Goal: Check status: Check status

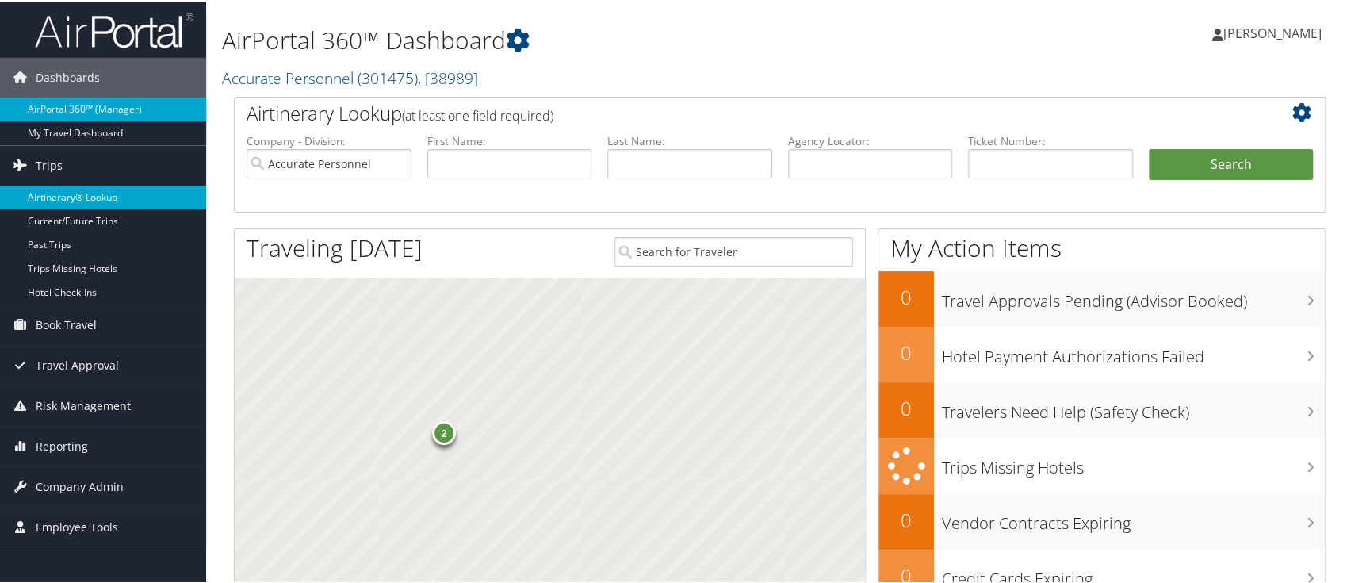
click at [120, 200] on link "Airtinerary® Lookup" at bounding box center [103, 196] width 206 height 24
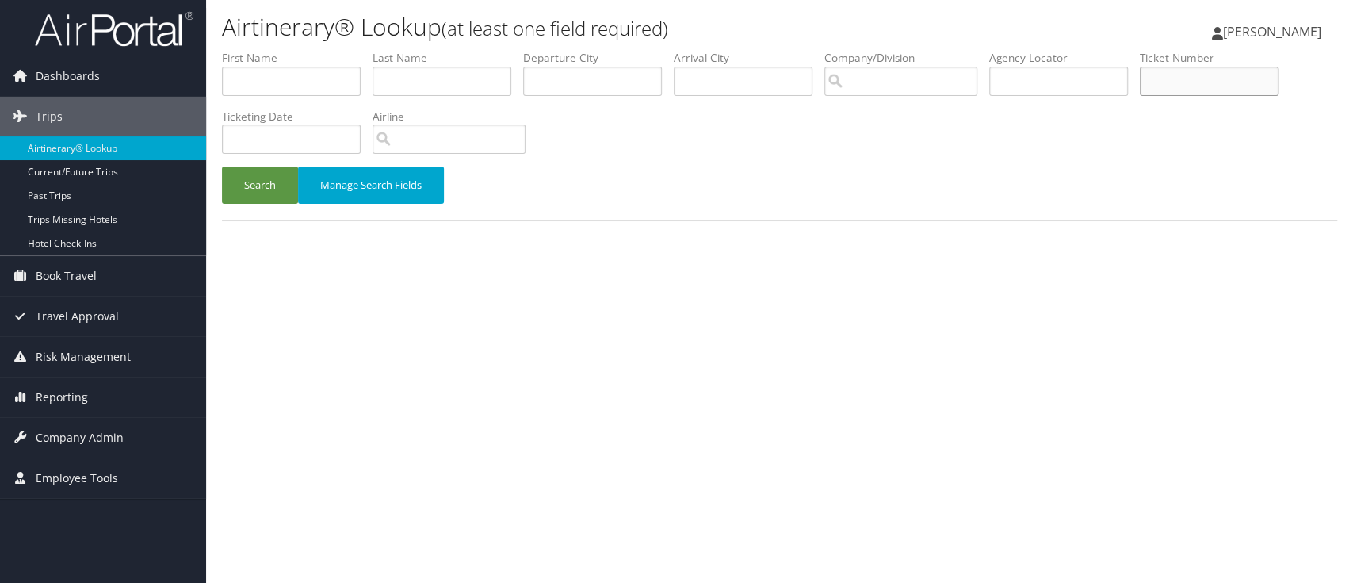
click at [1198, 82] on input "text" at bounding box center [1209, 81] width 139 height 29
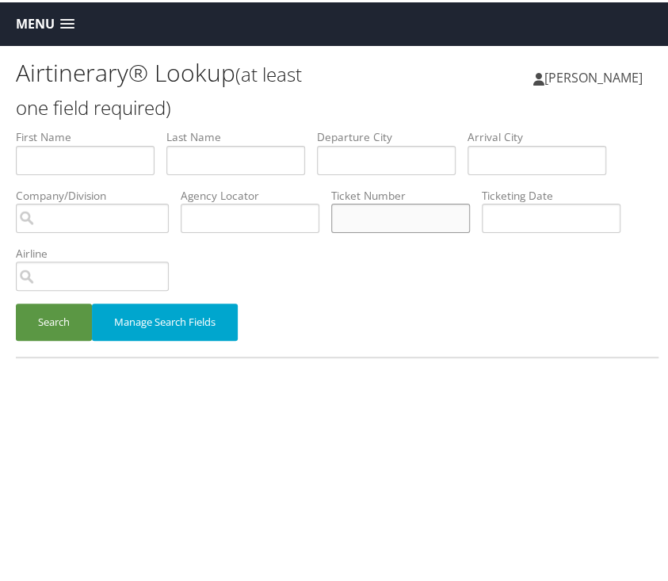
click at [377, 217] on input "text" at bounding box center [400, 215] width 139 height 29
type input "5267309254661"
click at [16, 301] on button "Search" at bounding box center [54, 319] width 76 height 37
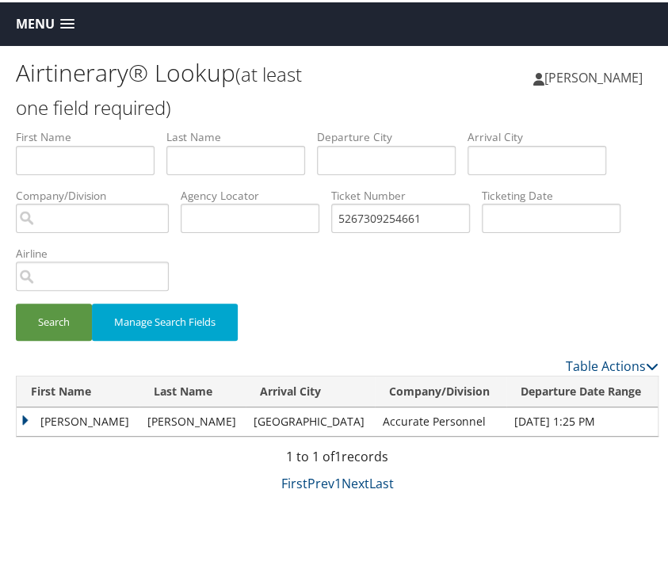
click at [29, 419] on td "RAQUEL" at bounding box center [78, 419] width 123 height 29
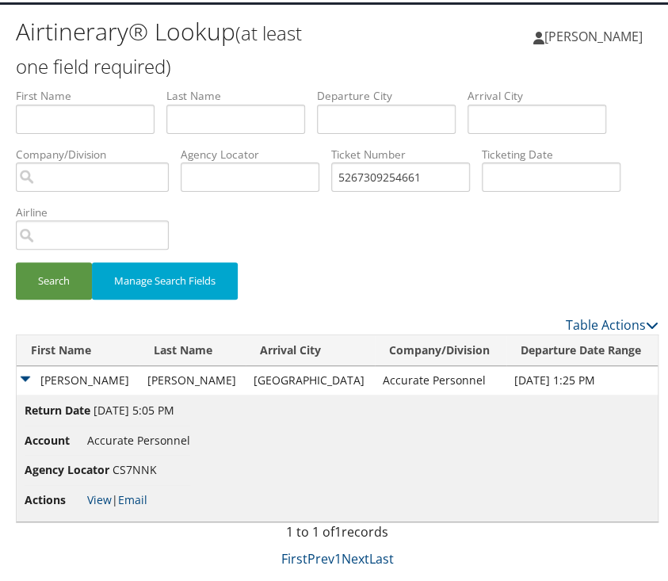
scroll to position [44, 0]
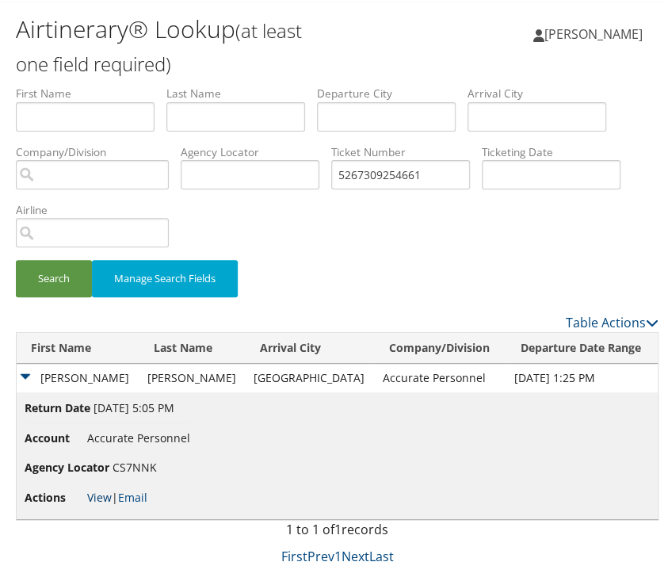
click at [101, 493] on link "View" at bounding box center [99, 494] width 25 height 15
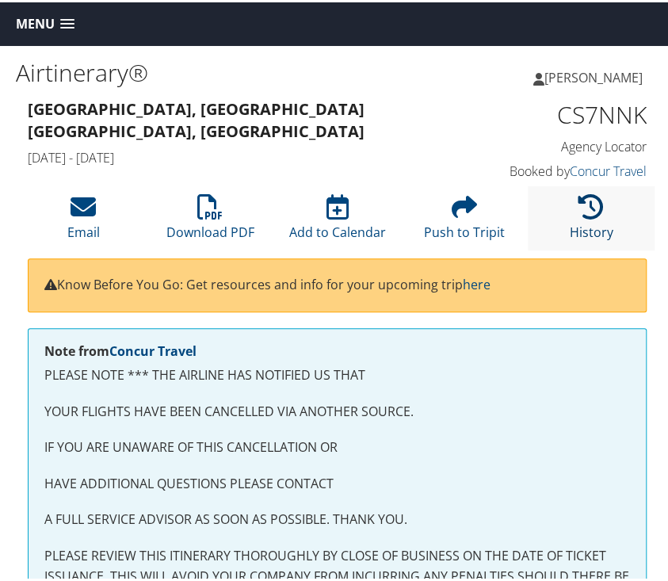
click at [579, 212] on icon at bounding box center [591, 204] width 25 height 25
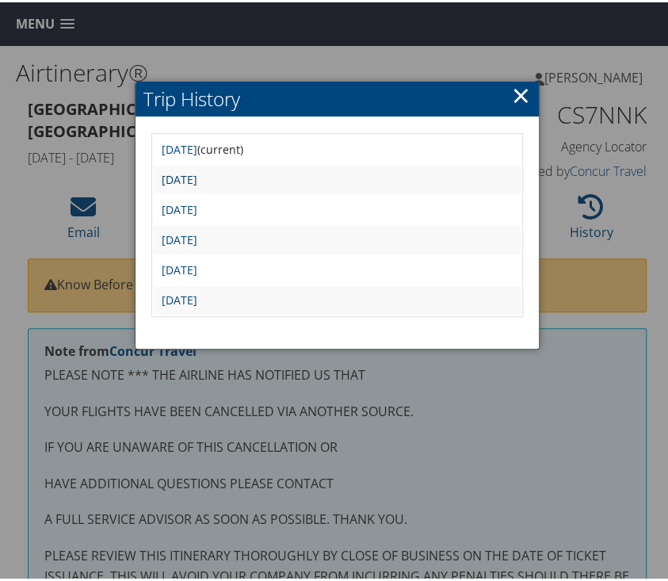
click at [197, 173] on link "[DATE]" at bounding box center [180, 177] width 36 height 15
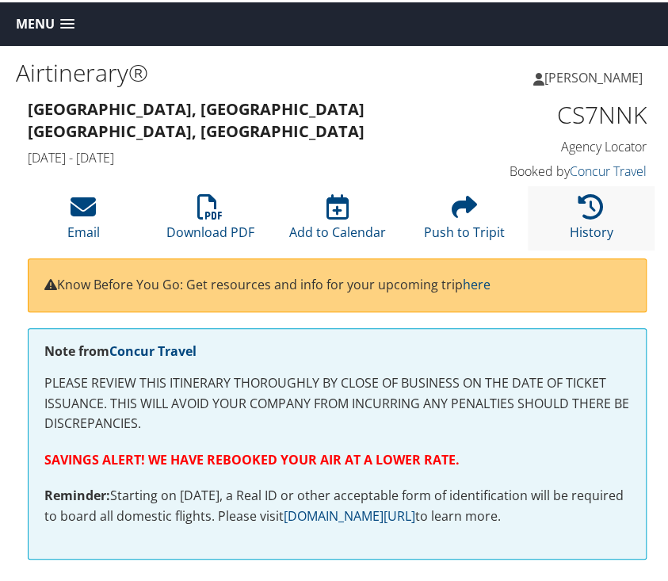
click at [600, 215] on li "History" at bounding box center [591, 216] width 127 height 64
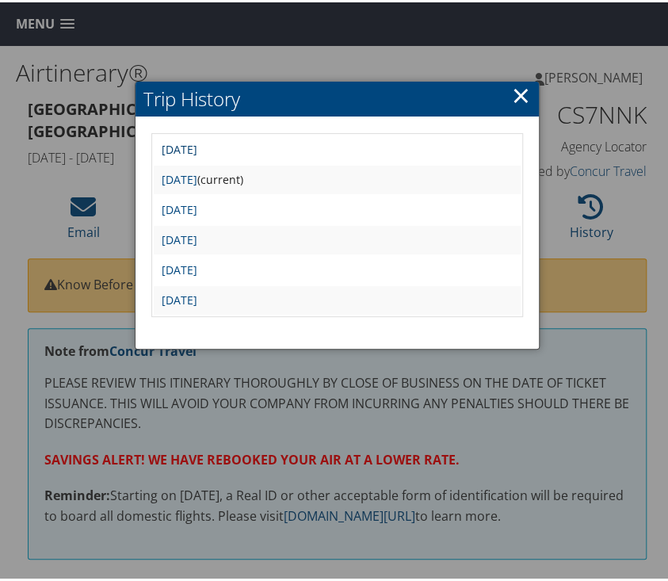
click at [197, 146] on link "[DATE]" at bounding box center [180, 147] width 36 height 15
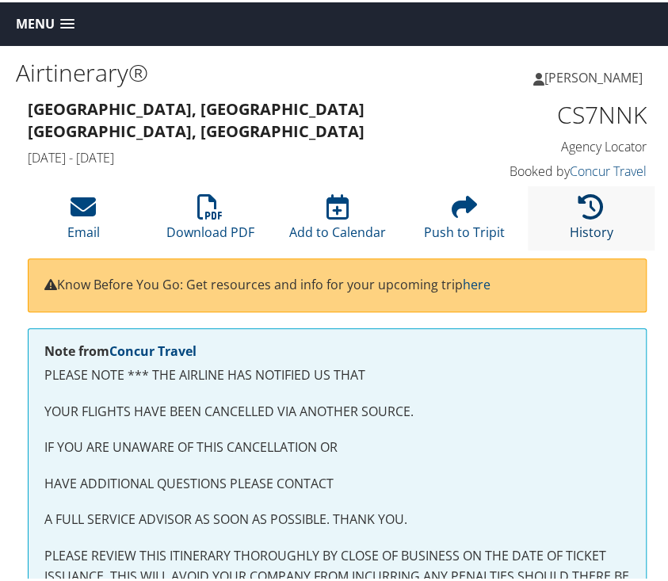
click at [579, 215] on icon at bounding box center [591, 204] width 25 height 25
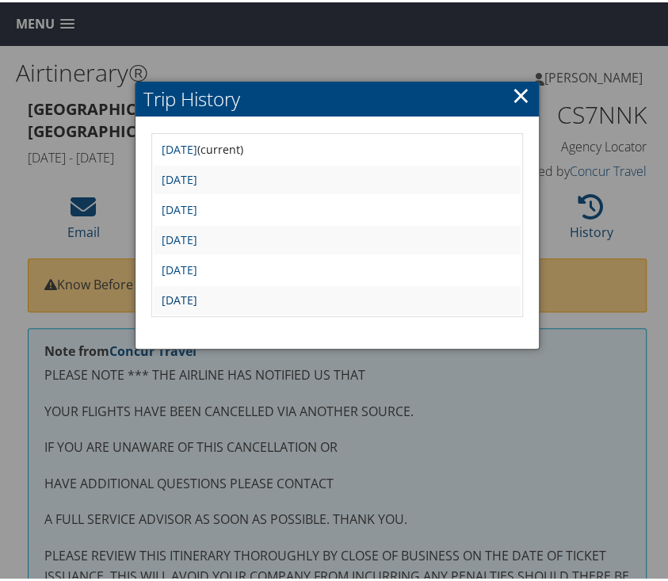
click at [197, 292] on link "[DATE]" at bounding box center [180, 297] width 36 height 15
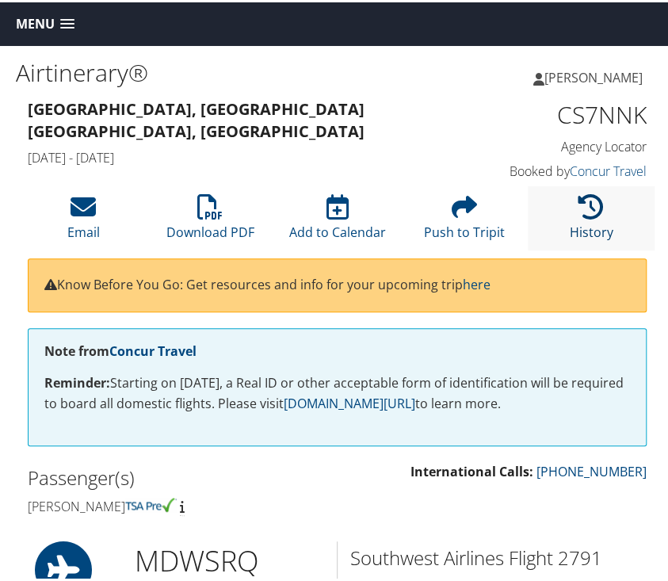
click at [581, 220] on link "History" at bounding box center [591, 220] width 44 height 38
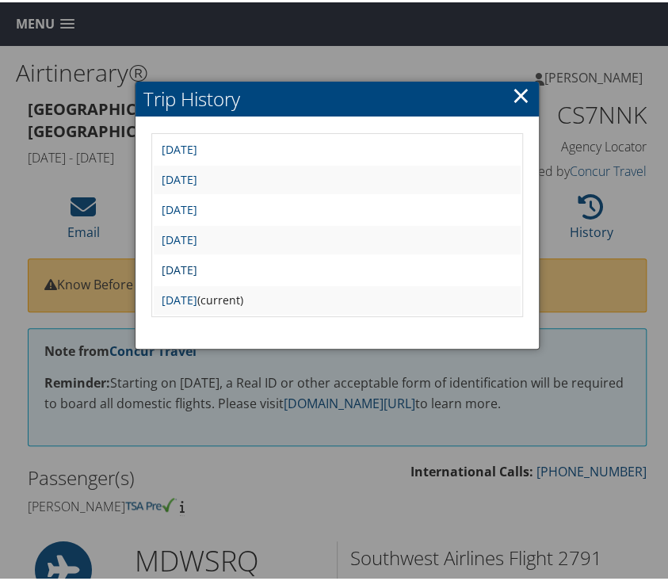
click at [197, 260] on link "[DATE]" at bounding box center [180, 267] width 36 height 15
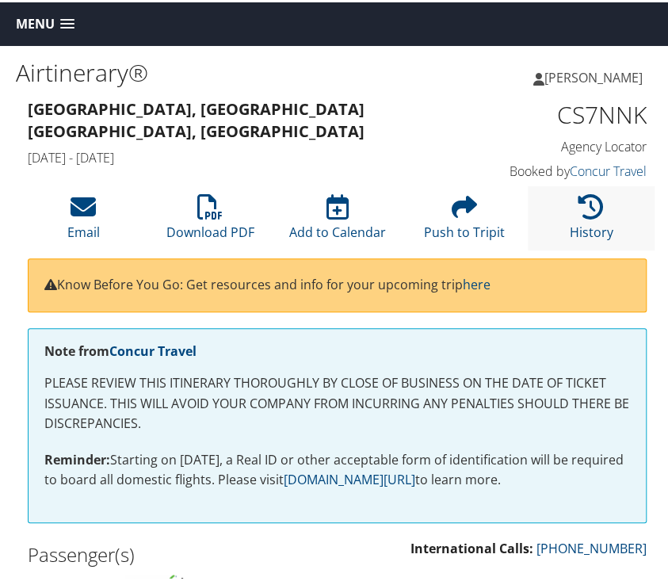
click at [593, 217] on li "History" at bounding box center [591, 216] width 127 height 64
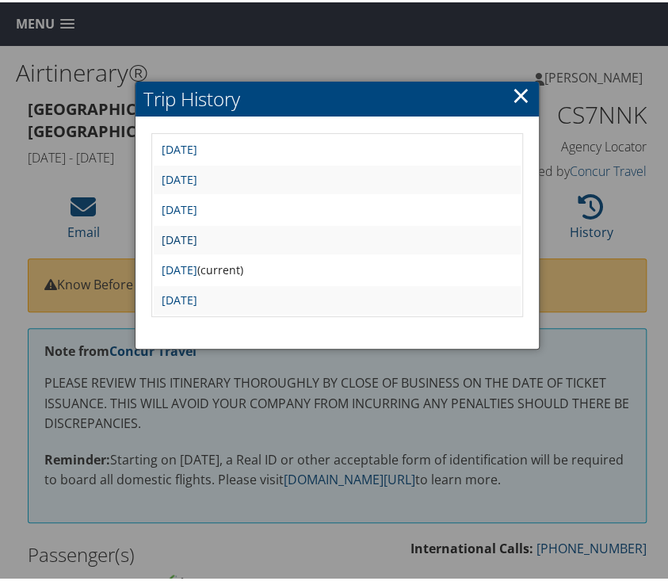
click at [197, 238] on link "[DATE]" at bounding box center [180, 237] width 36 height 15
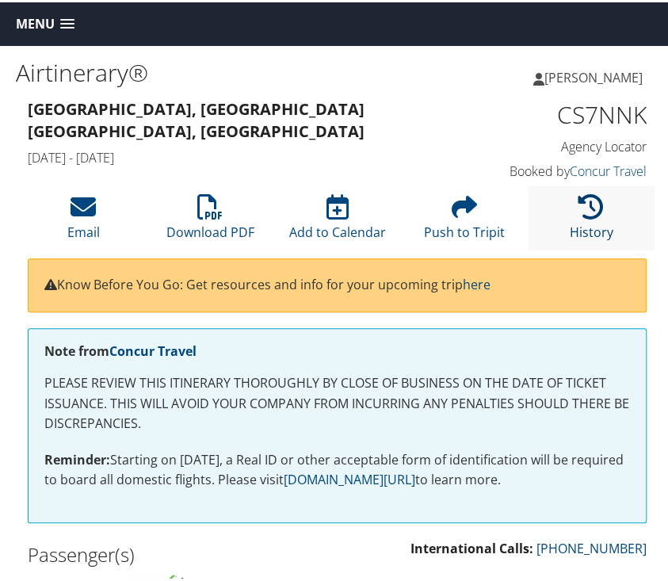
click at [582, 206] on icon at bounding box center [591, 204] width 25 height 25
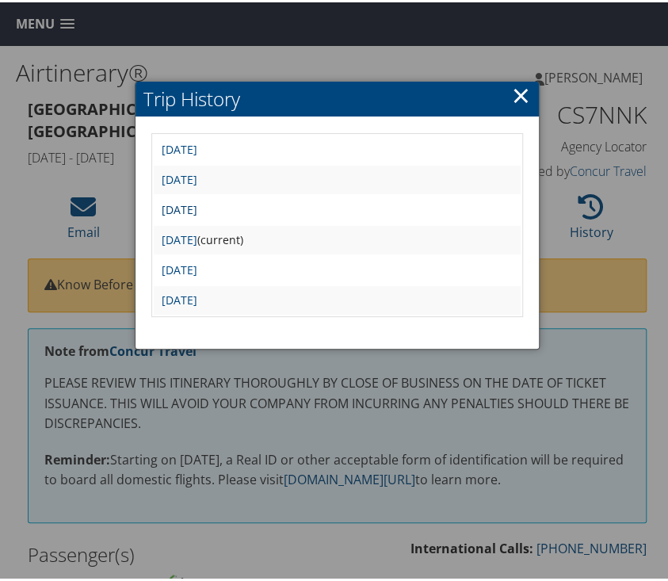
click at [197, 206] on link "[DATE]" at bounding box center [180, 207] width 36 height 15
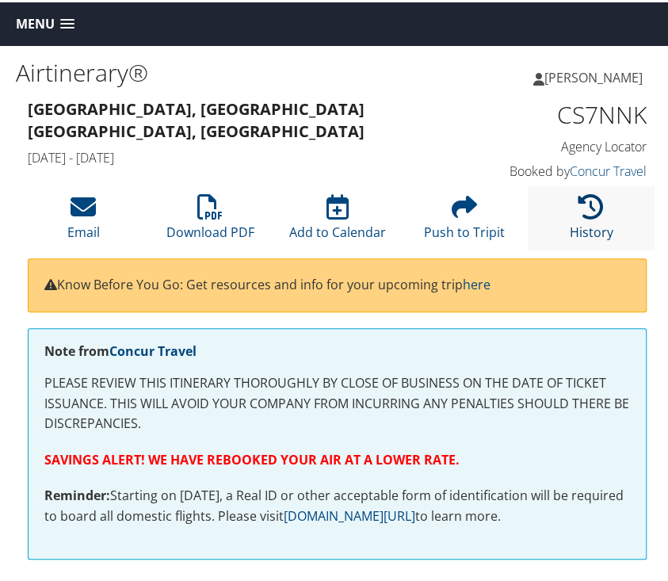
click at [579, 224] on link "History" at bounding box center [591, 220] width 44 height 38
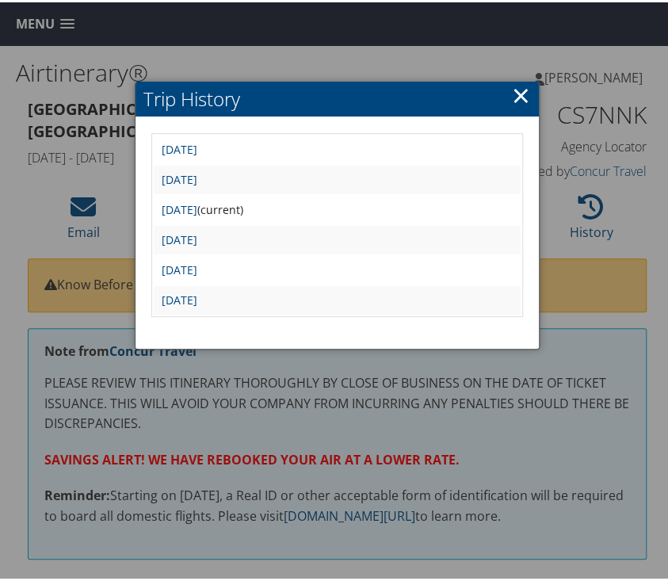
click at [254, 185] on td "[DATE]" at bounding box center [337, 177] width 367 height 29
click at [197, 175] on link "[DATE]" at bounding box center [180, 177] width 36 height 15
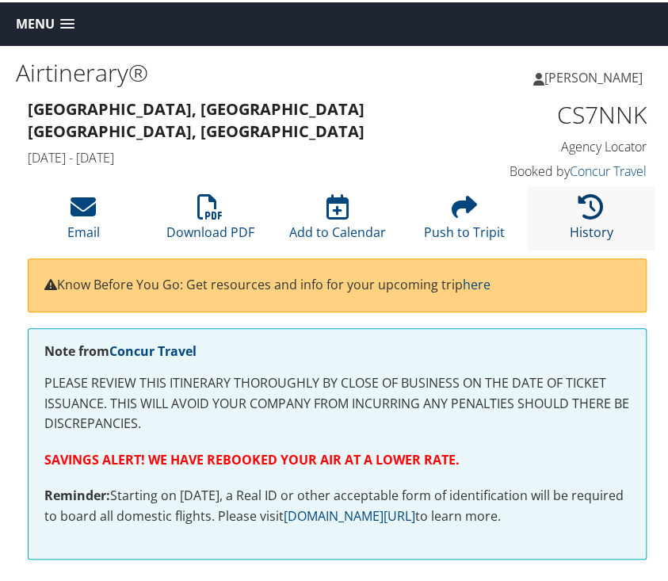
click at [588, 220] on link "History" at bounding box center [591, 220] width 44 height 38
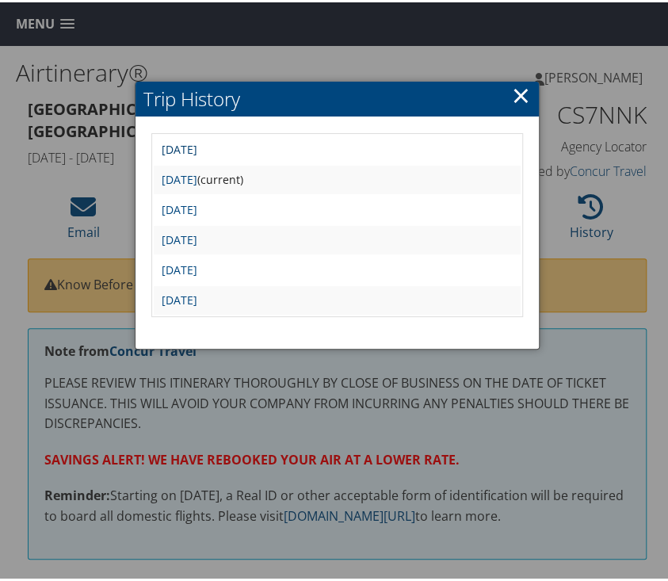
click at [197, 148] on link "Wed Aug 13 07:18:26 MDT 2025" at bounding box center [180, 147] width 36 height 15
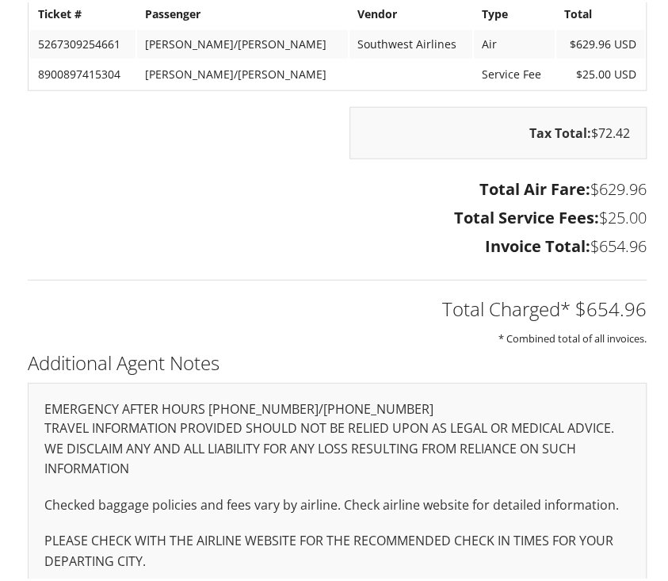
scroll to position [1352, 0]
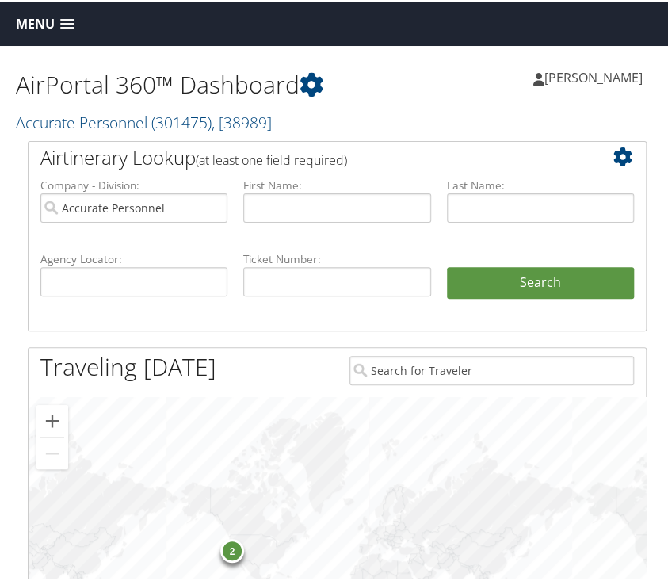
click at [37, 22] on span "Menu" at bounding box center [35, 21] width 39 height 15
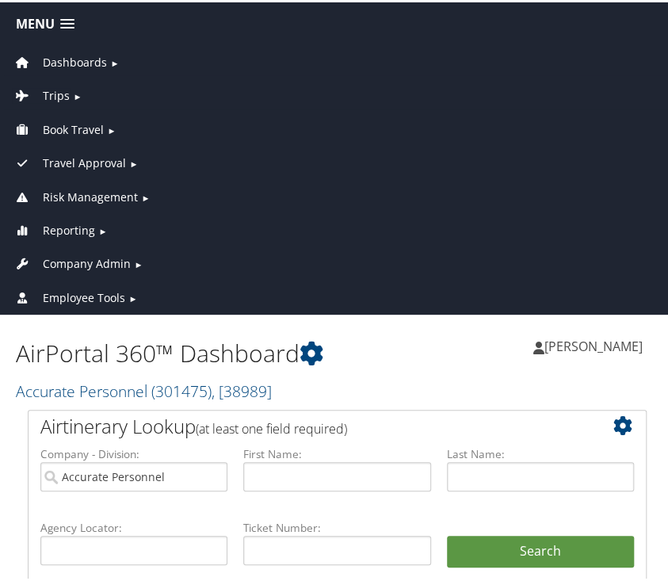
click at [65, 86] on span "Trips" at bounding box center [56, 93] width 27 height 17
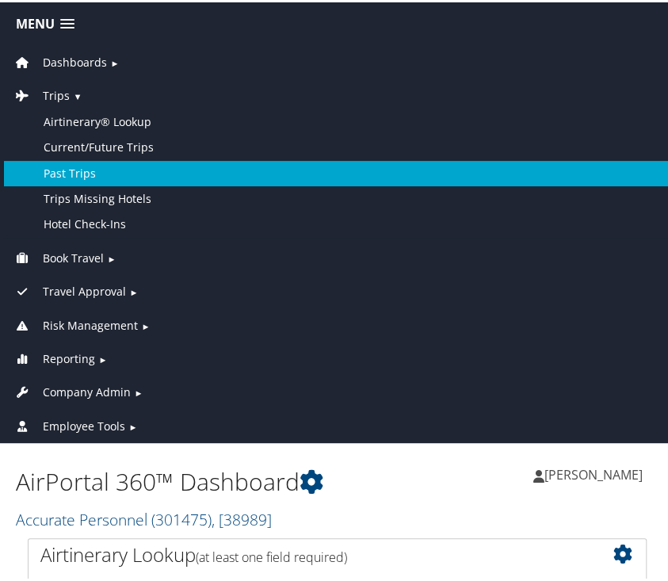
click at [84, 169] on link "Past Trips" at bounding box center [337, 171] width 667 height 25
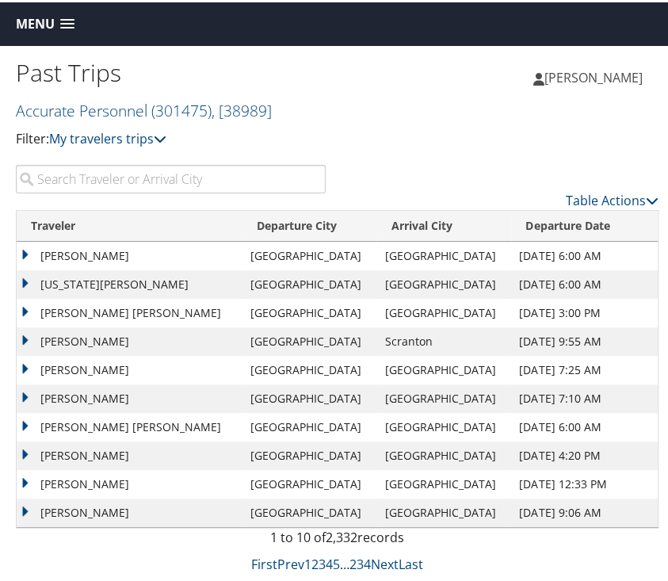
click at [177, 186] on input "search" at bounding box center [171, 176] width 310 height 29
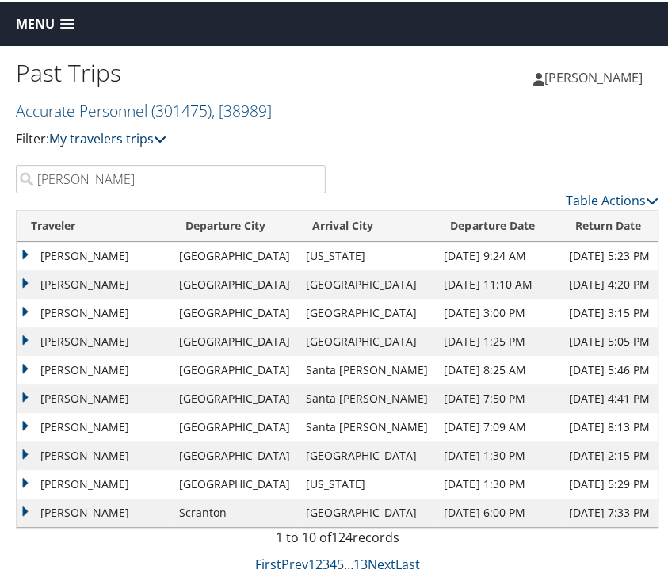
type input "[PERSON_NAME]"
click at [127, 136] on link "My travelers trips" at bounding box center [107, 136] width 117 height 17
click at [374, 124] on div "Past Trips Accurate Personnel ( 301475 ) , [ 38989 ] Accurate Personnel Accurat…" at bounding box center [337, 103] width 675 height 119
click at [53, 25] on span "Menu" at bounding box center [35, 21] width 39 height 15
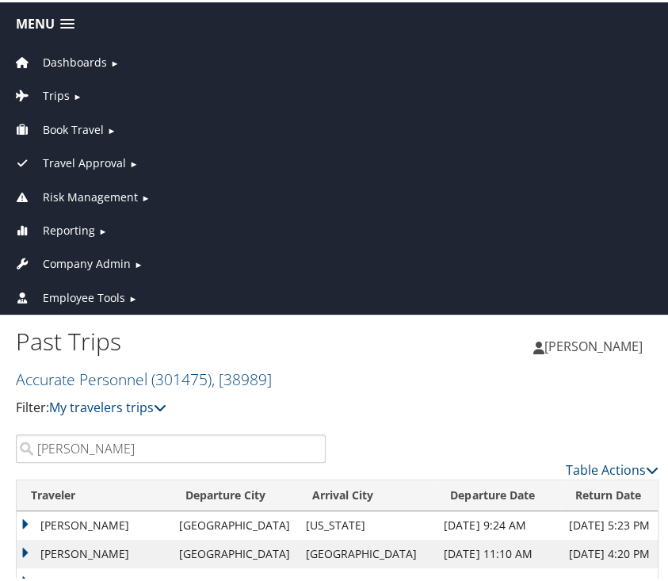
click at [75, 92] on span "►" at bounding box center [77, 94] width 9 height 12
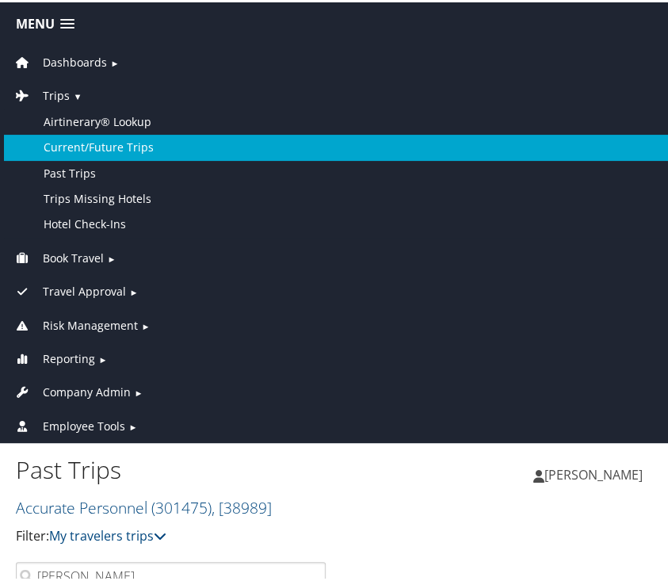
click at [127, 150] on link "Current/Future Trips" at bounding box center [337, 144] width 667 height 25
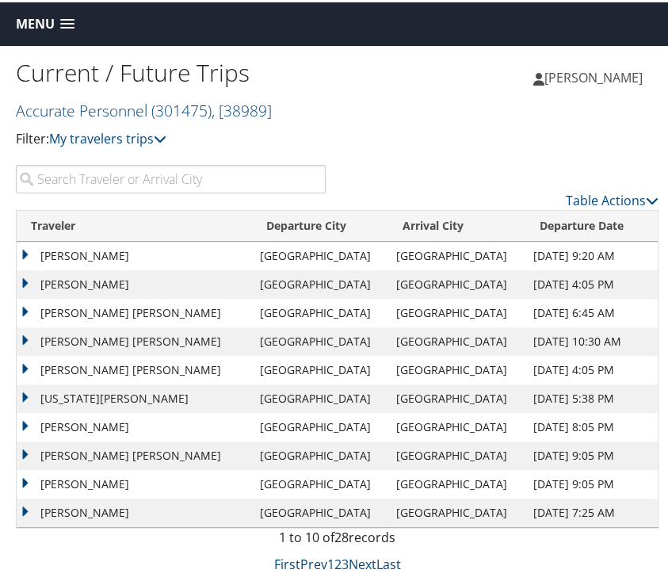
click at [180, 177] on input "search" at bounding box center [171, 176] width 310 height 29
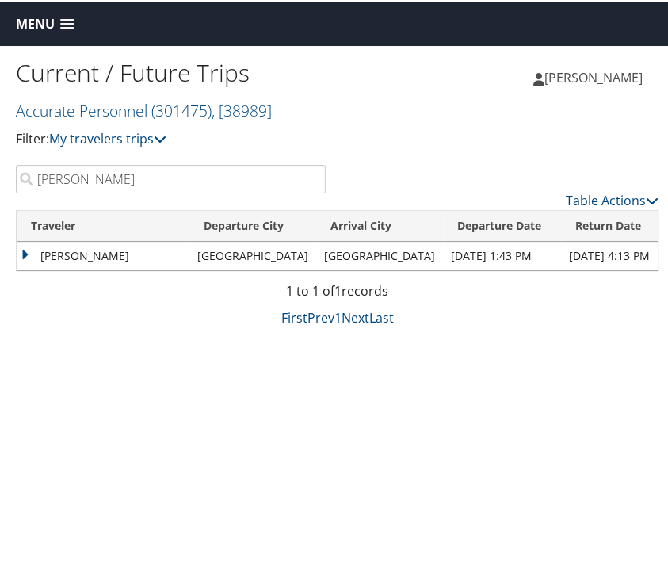
type input "Raquel"
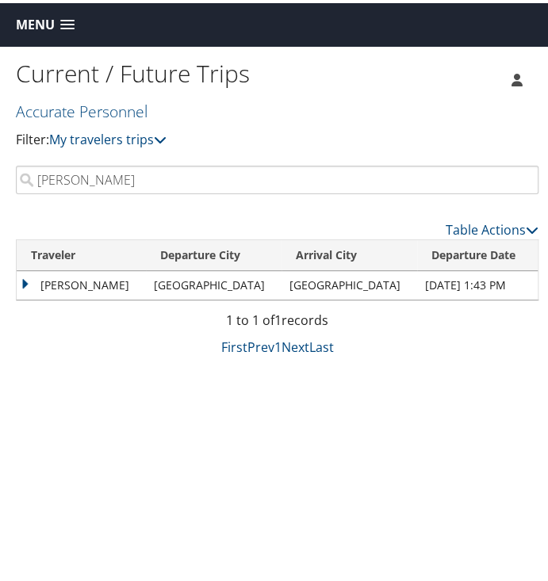
click at [503, 60] on ul "Karla Sanchez Karla Sanchez" at bounding box center [516, 76] width 44 height 48
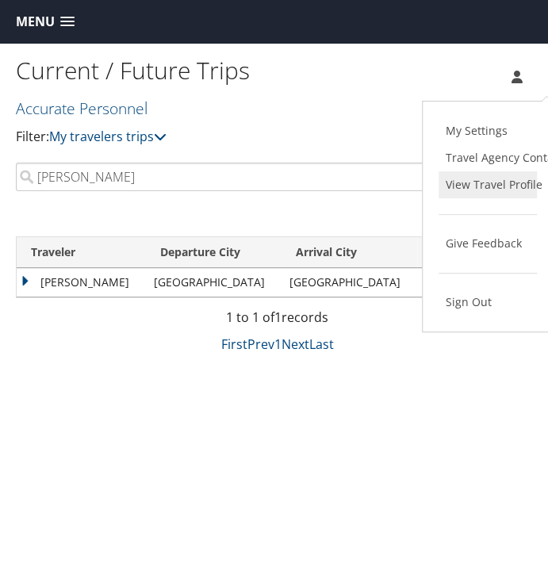
click at [482, 190] on link "View Travel Profile" at bounding box center [487, 184] width 98 height 27
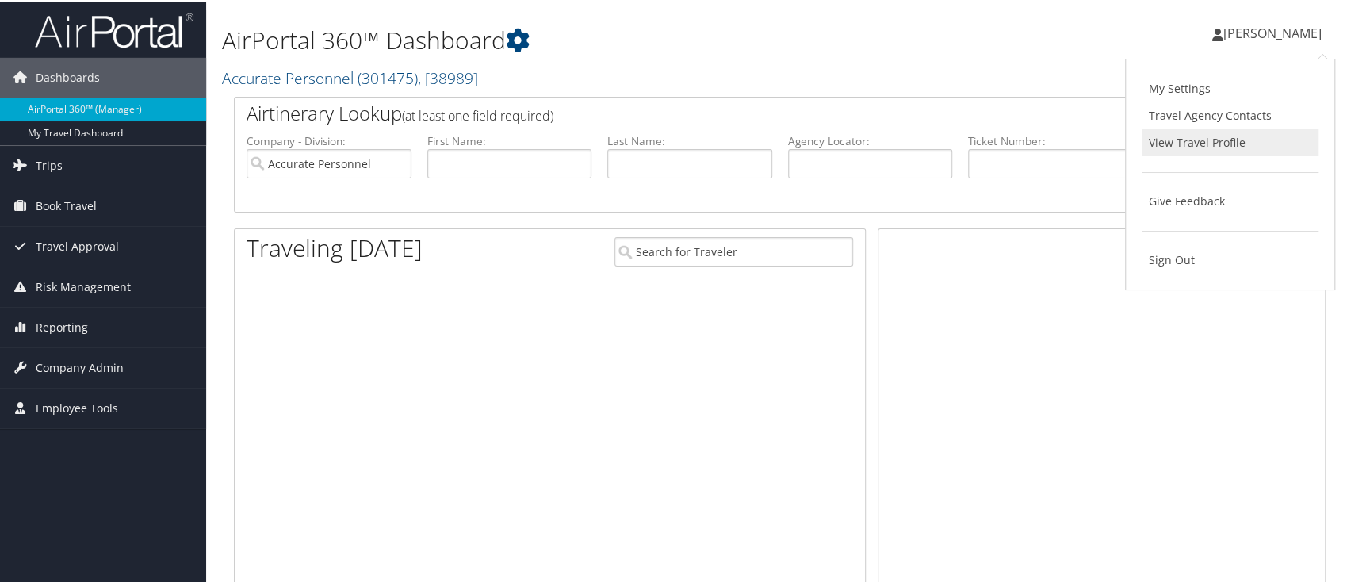
click at [1184, 140] on link "View Travel Profile" at bounding box center [1229, 141] width 177 height 27
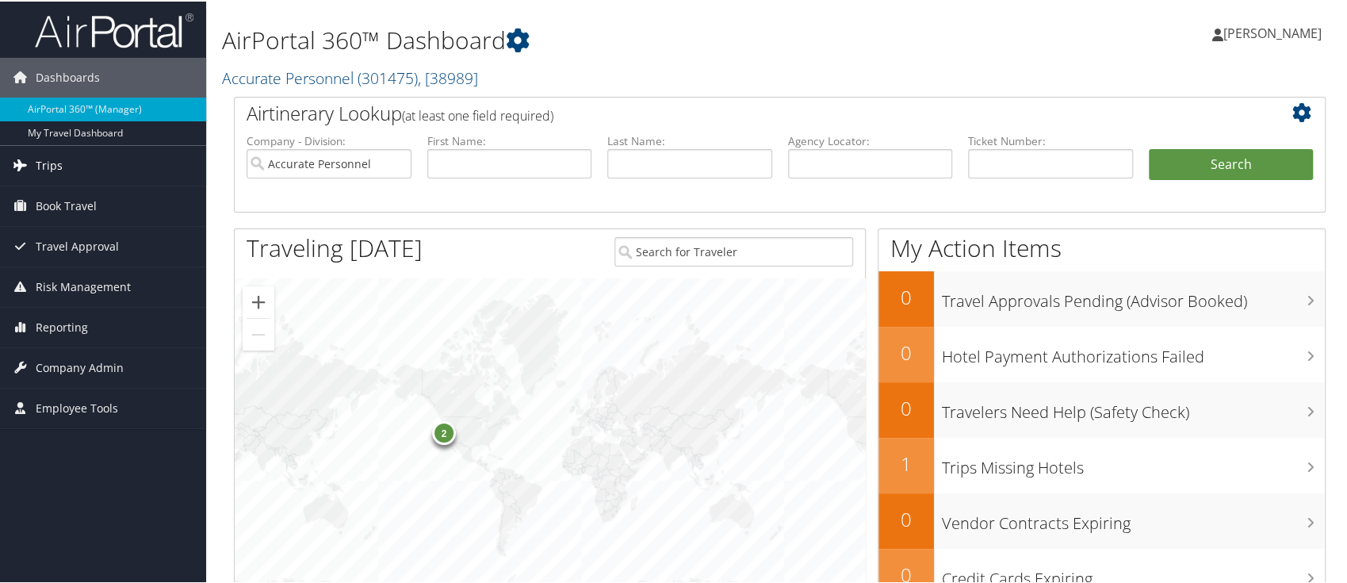
click at [45, 163] on span "Trips" at bounding box center [49, 164] width 27 height 40
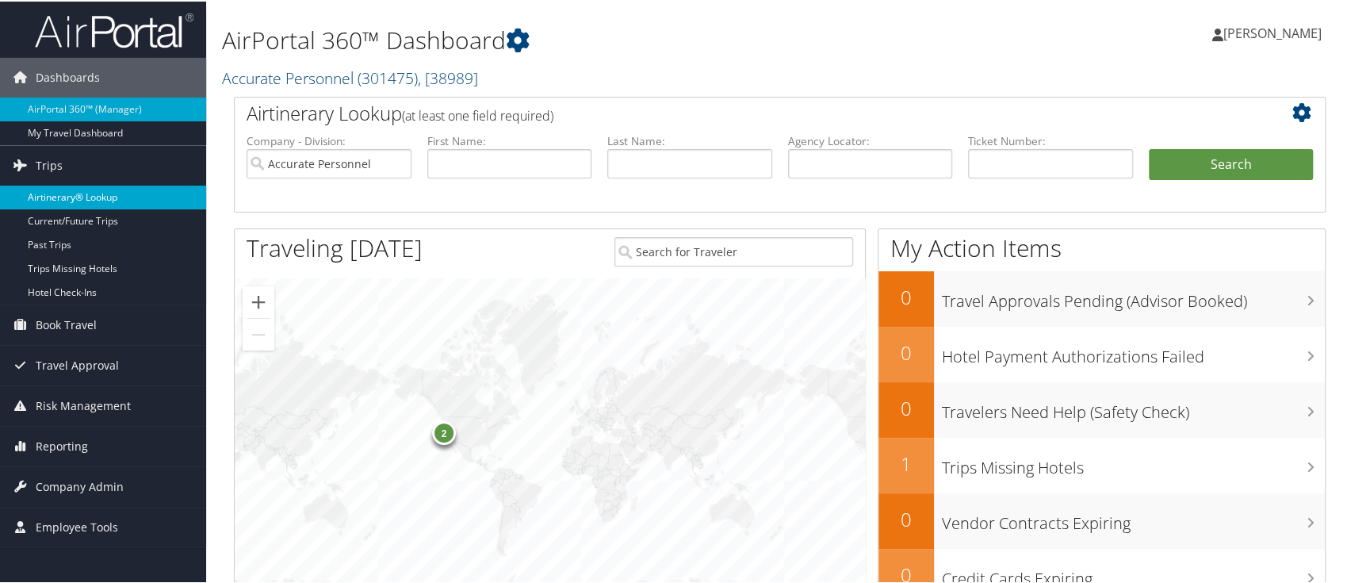
click at [56, 197] on link "Airtinerary® Lookup" at bounding box center [103, 196] width 206 height 24
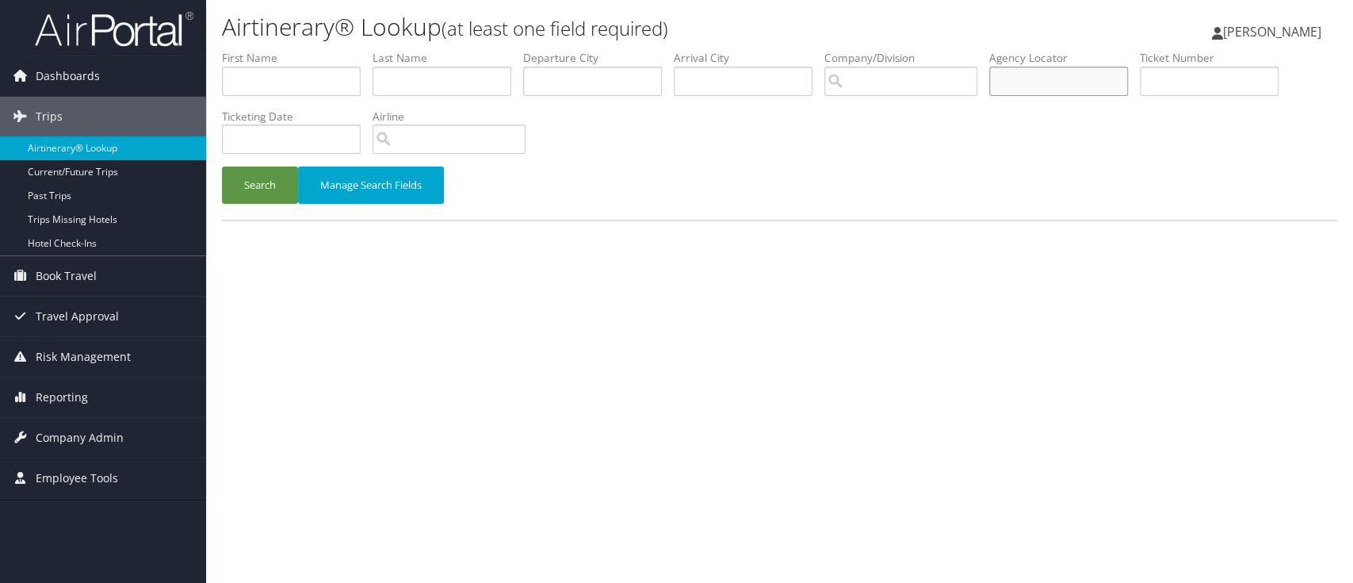
click at [1068, 76] on input "text" at bounding box center [1058, 81] width 139 height 29
paste input "DG51LX"
click at [222, 166] on button "Search" at bounding box center [260, 184] width 76 height 37
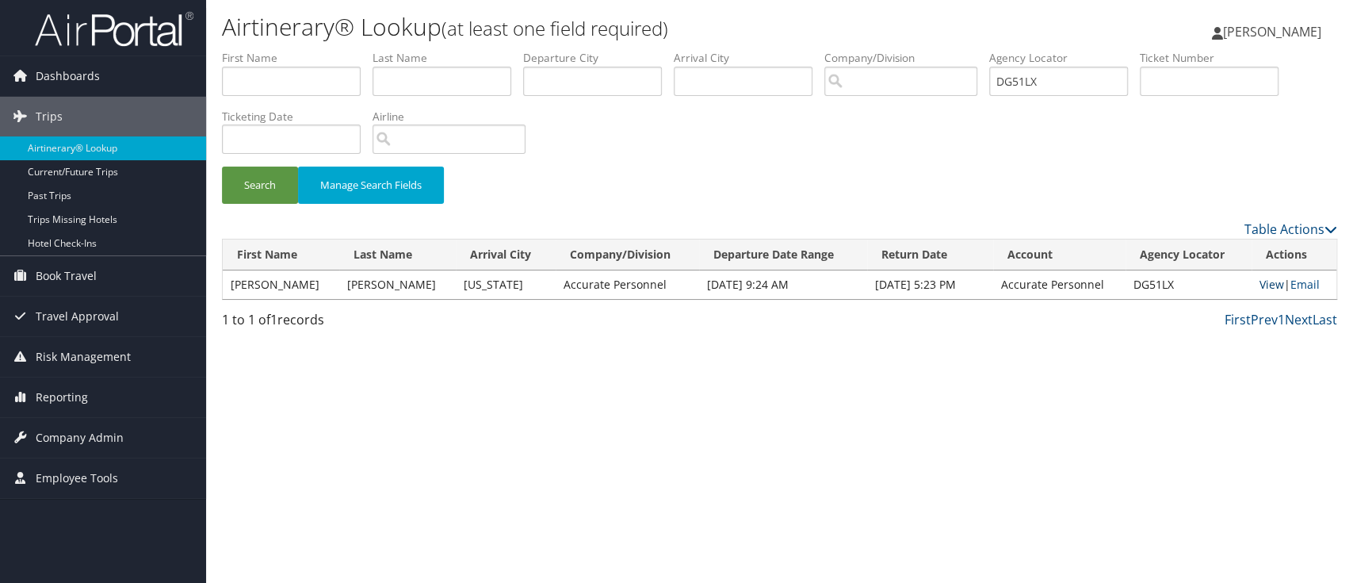
click at [1264, 282] on link "View" at bounding box center [1271, 284] width 25 height 15
click at [1126, 390] on div "Airtinerary® Lookup (at least one field required) Karla Sanchez Karla Sanchez M…" at bounding box center [779, 291] width 1147 height 583
click at [1068, 79] on input "DG51LX" at bounding box center [1058, 81] width 139 height 29
drag, startPoint x: 993, startPoint y: 86, endPoint x: 977, endPoint y: 86, distance: 15.9
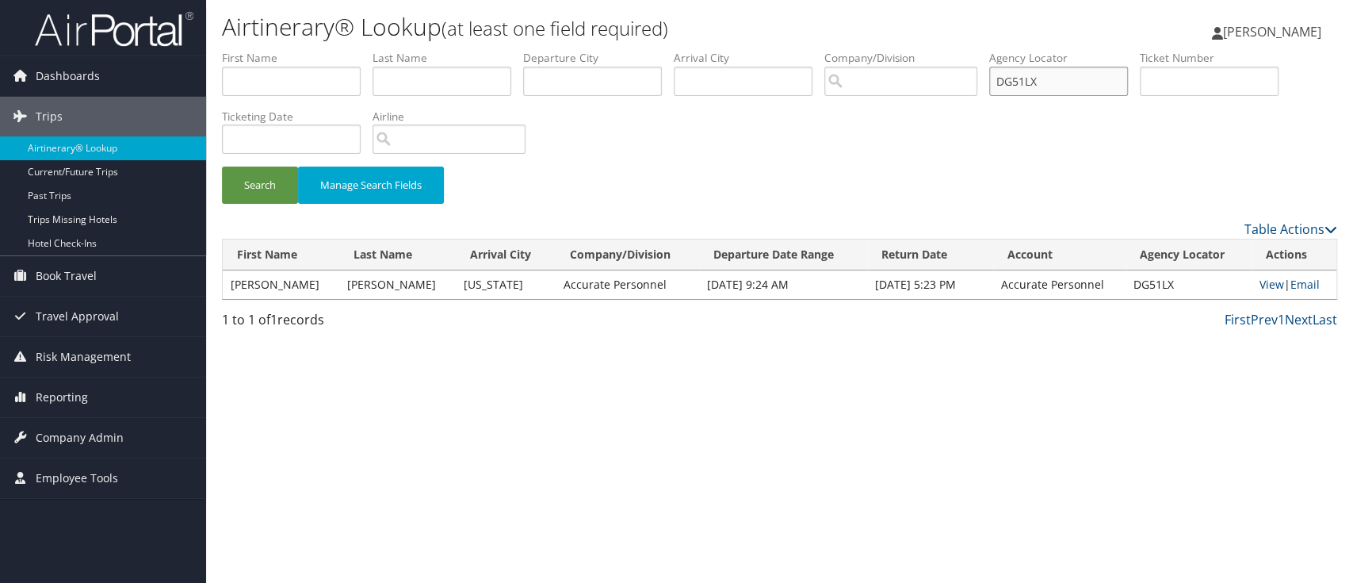
click at [977, 50] on ul "First Name Last Name Departure City Arrival City Company/Division Airport/City …" at bounding box center [779, 50] width 1115 height 0
paste input "FSRPG)"
type input "DFSRPG"
click at [222, 166] on button "Search" at bounding box center [260, 184] width 76 height 37
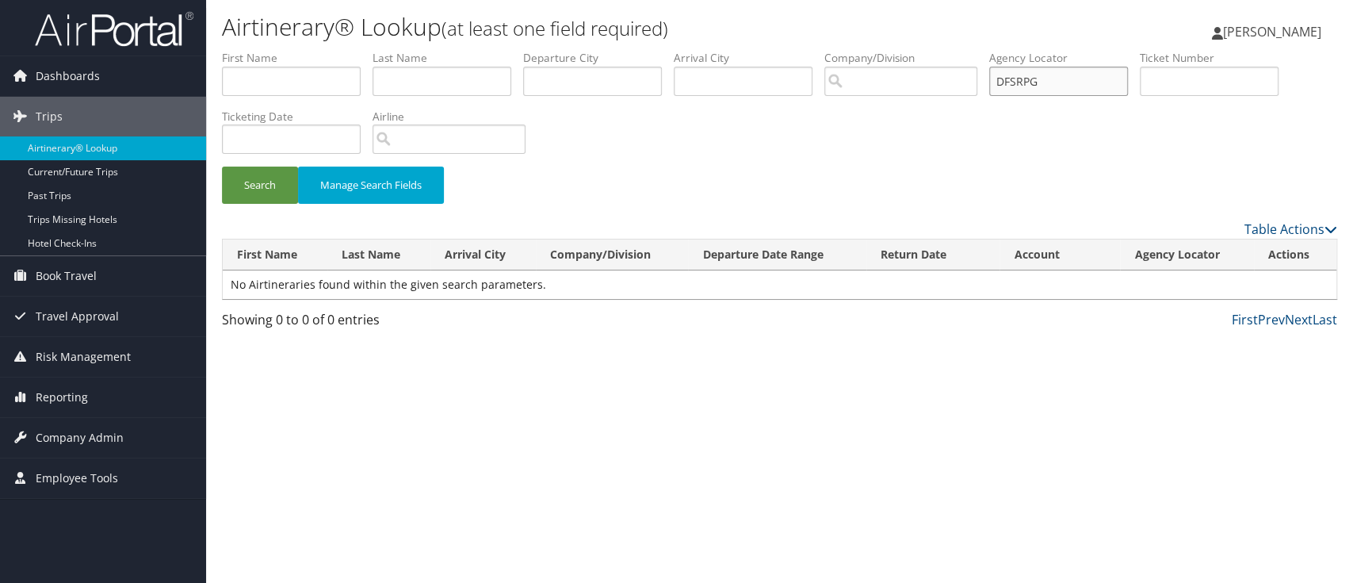
click at [1070, 90] on input "DFSRPG" at bounding box center [1058, 81] width 139 height 29
click at [1174, 82] on input "text" at bounding box center [1209, 81] width 139 height 29
click at [222, 166] on button "Search" at bounding box center [260, 184] width 76 height 37
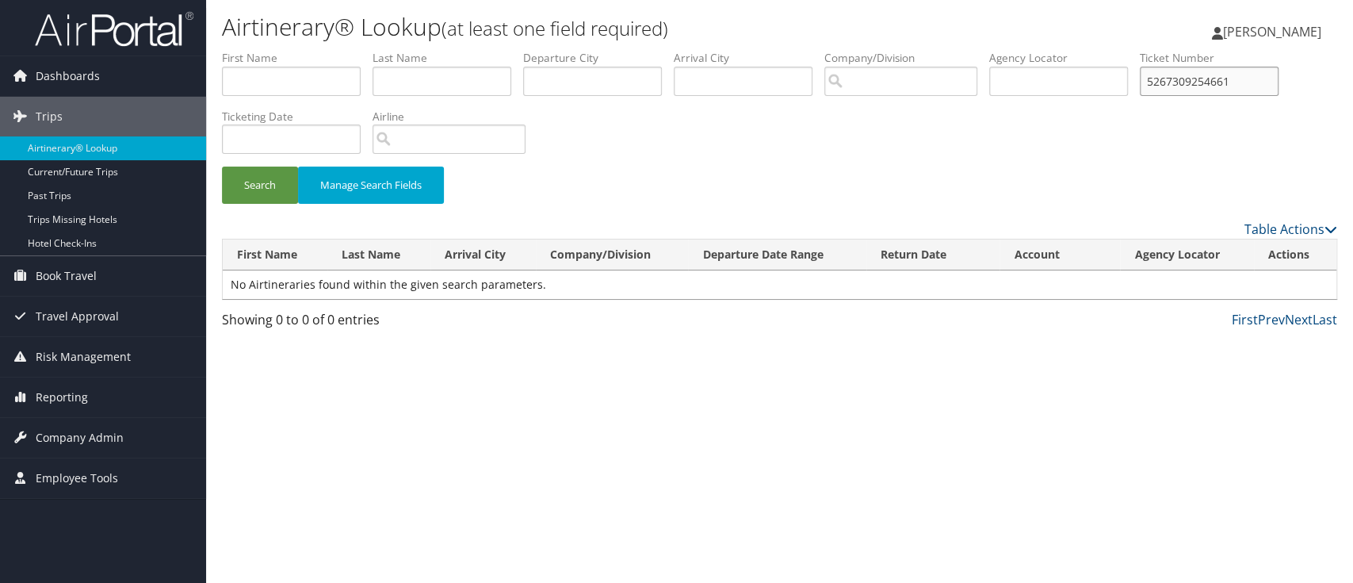
type input "5267309254661"
click at [222, 166] on button "Search" at bounding box center [260, 184] width 76 height 37
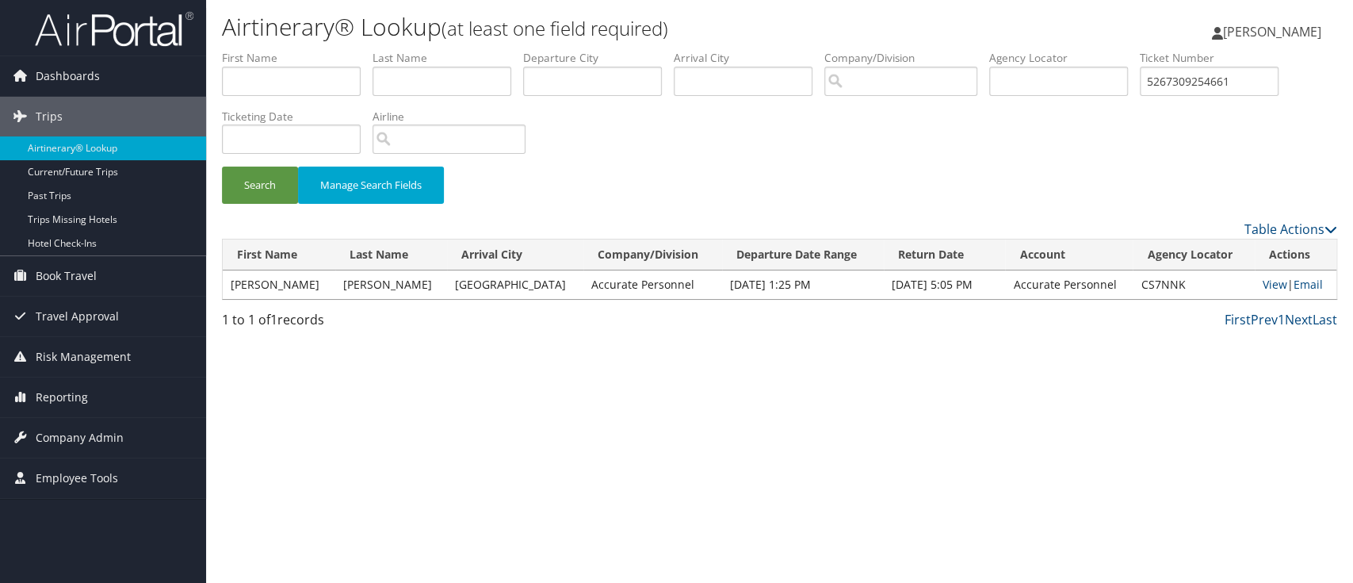
click at [1149, 124] on div "Search Manage Search Fields" at bounding box center [779, 135] width 1139 height 170
click at [1264, 285] on link "View" at bounding box center [1275, 284] width 25 height 15
drag, startPoint x: 1179, startPoint y: 291, endPoint x: 1129, endPoint y: 289, distance: 50.8
click at [1133, 289] on td "CS7NNK" at bounding box center [1193, 284] width 121 height 29
copy td "CS7NNK"
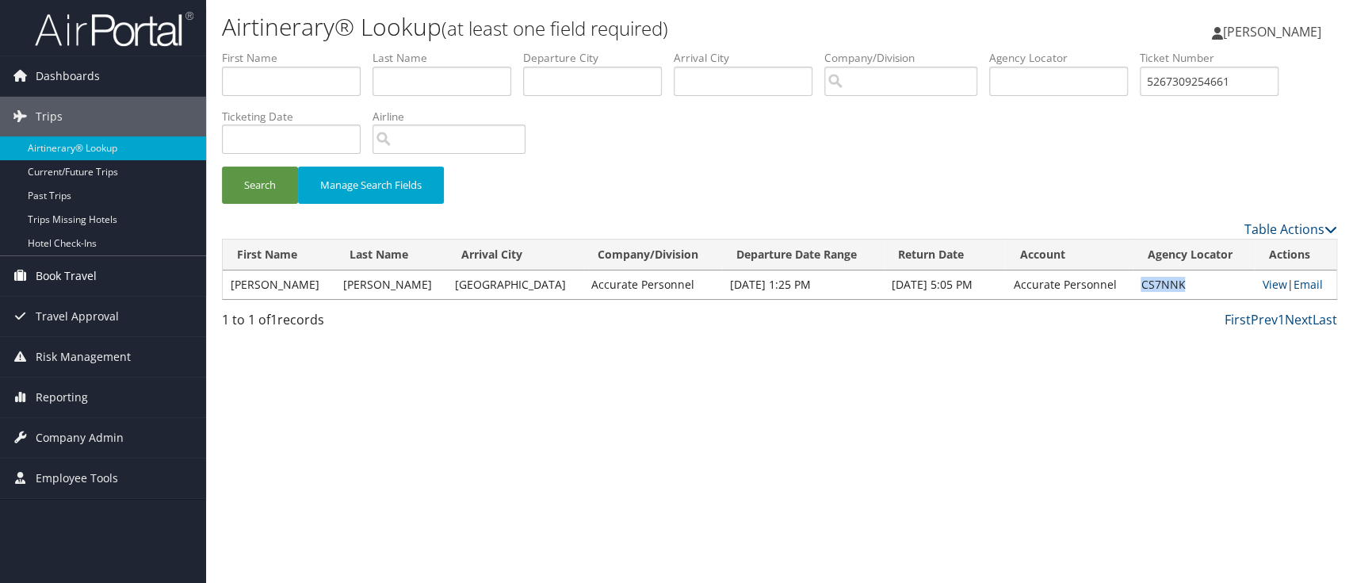
click at [87, 277] on span "Book Travel" at bounding box center [66, 276] width 61 height 40
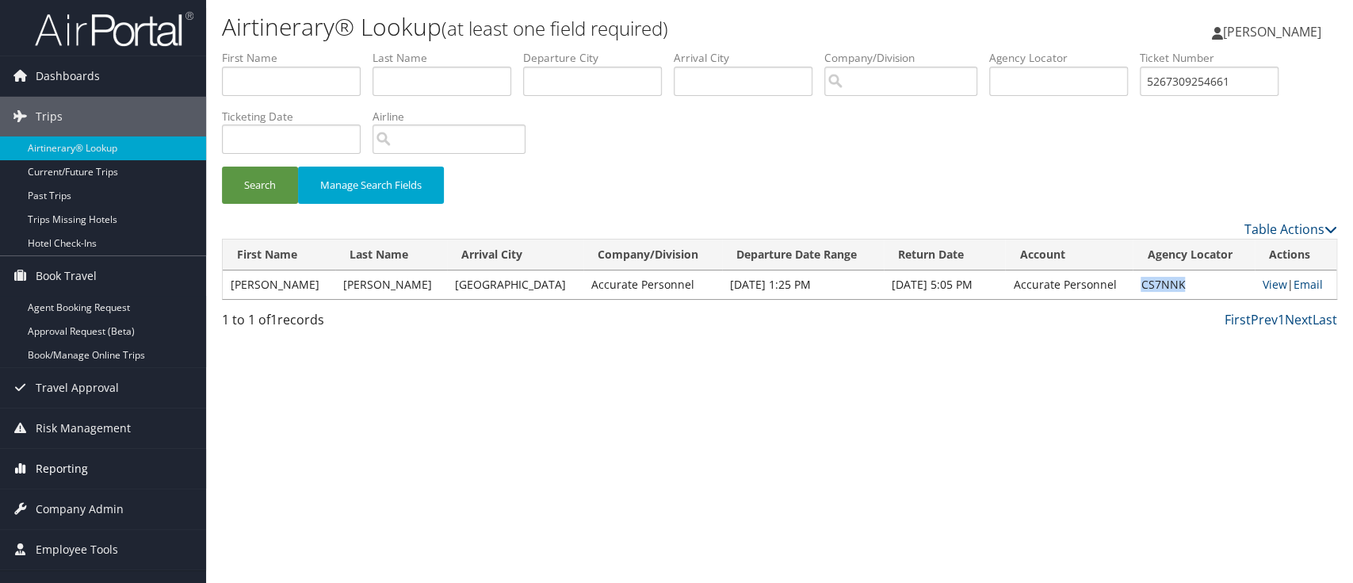
click at [80, 467] on span "Reporting" at bounding box center [62, 469] width 52 height 40
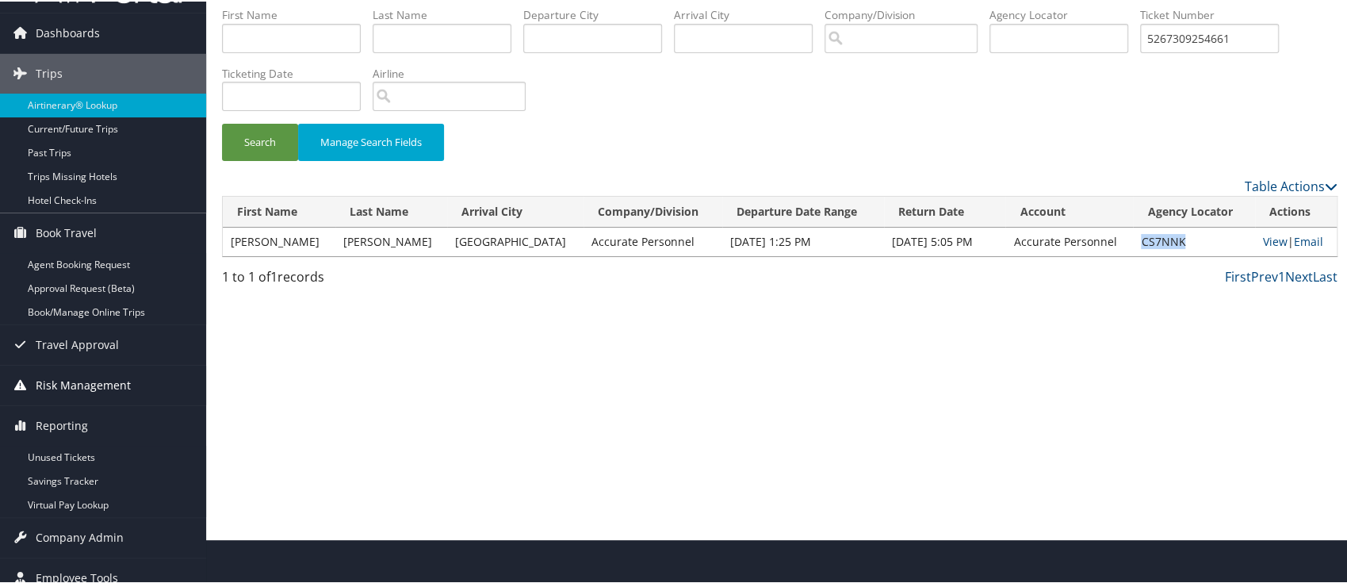
scroll to position [57, 0]
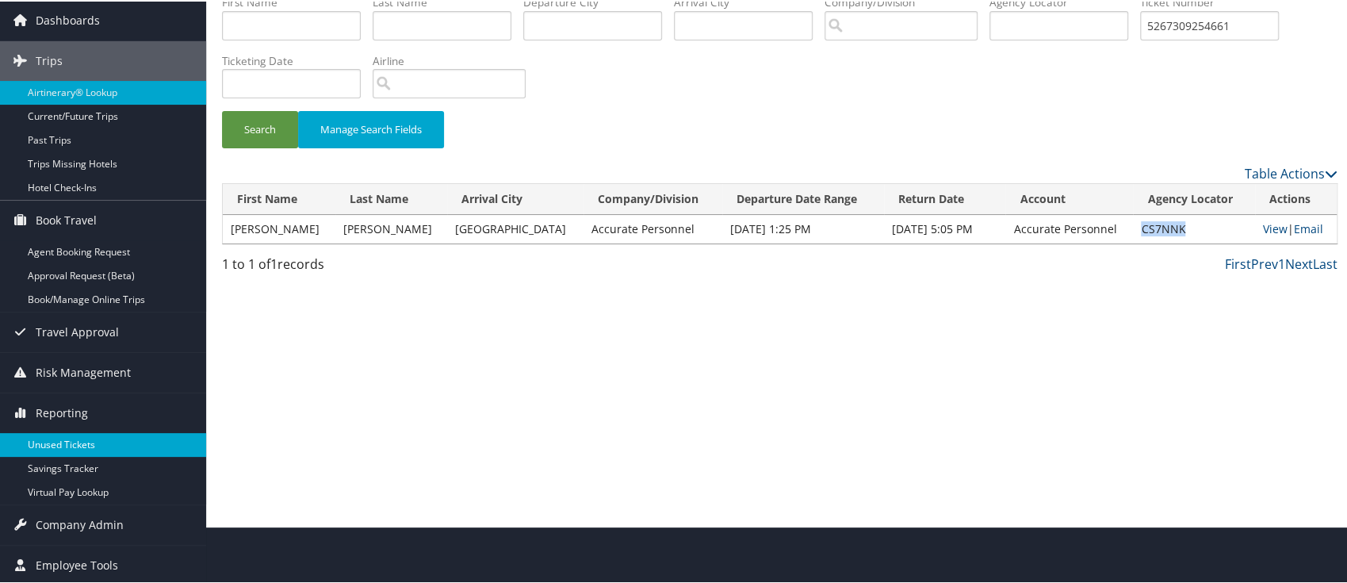
click at [68, 440] on link "Unused Tickets" at bounding box center [103, 443] width 206 height 24
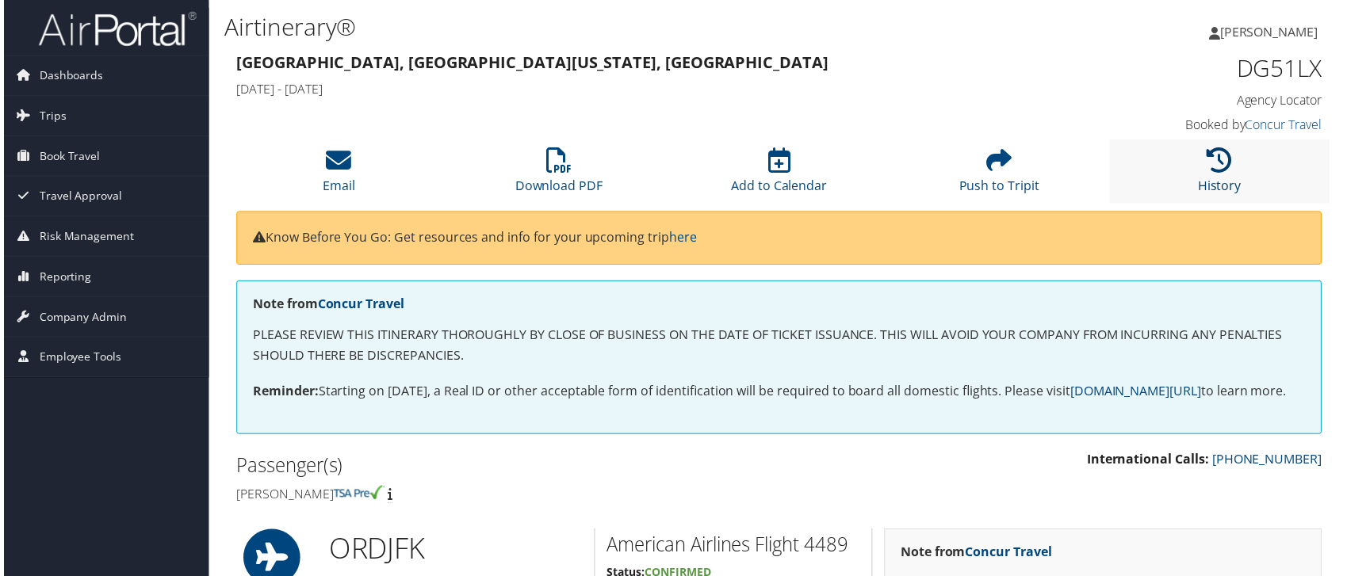
click at [1211, 170] on icon at bounding box center [1222, 160] width 25 height 25
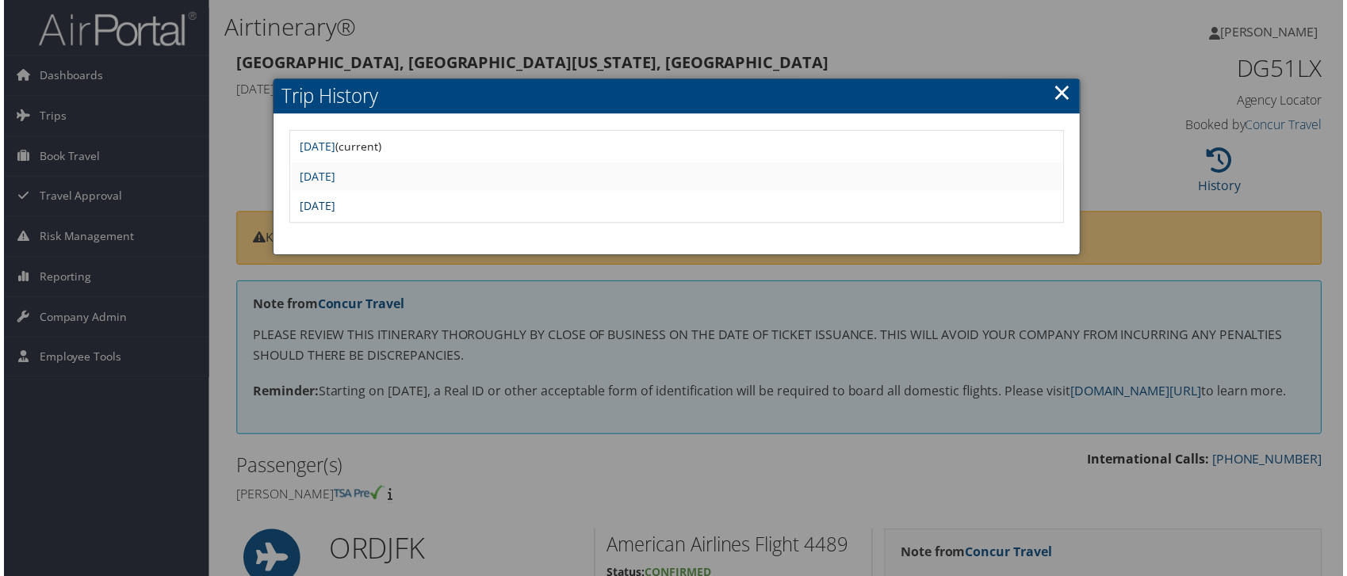
click at [333, 212] on link "[DATE]" at bounding box center [315, 207] width 36 height 15
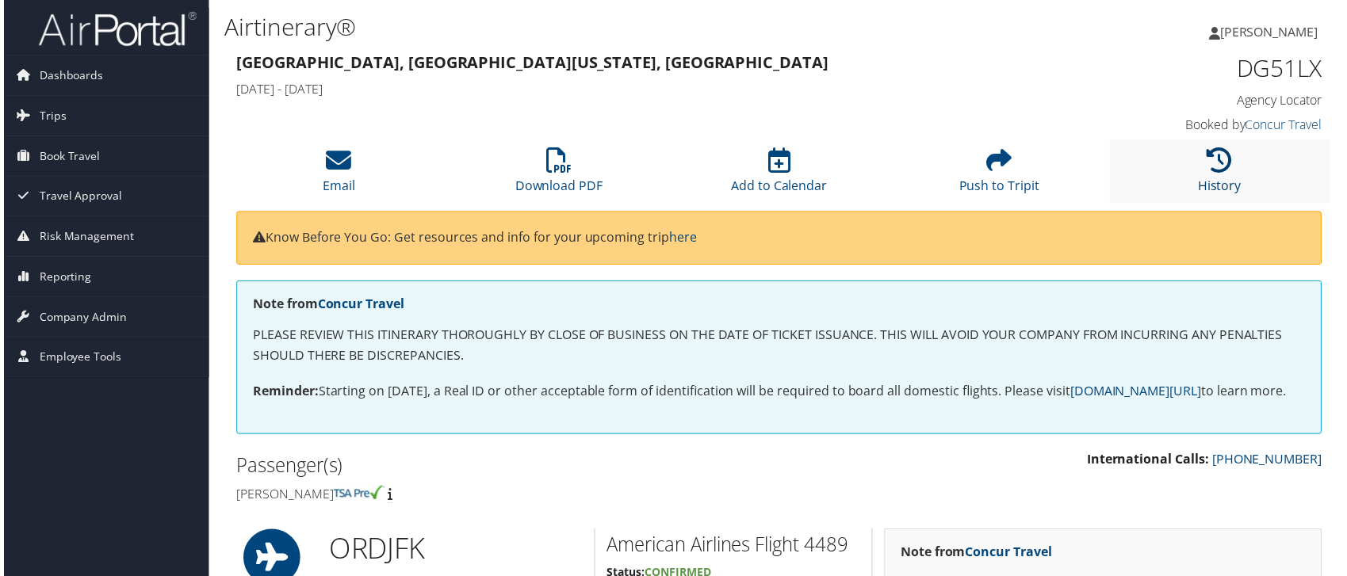
click at [1211, 172] on icon at bounding box center [1222, 160] width 25 height 25
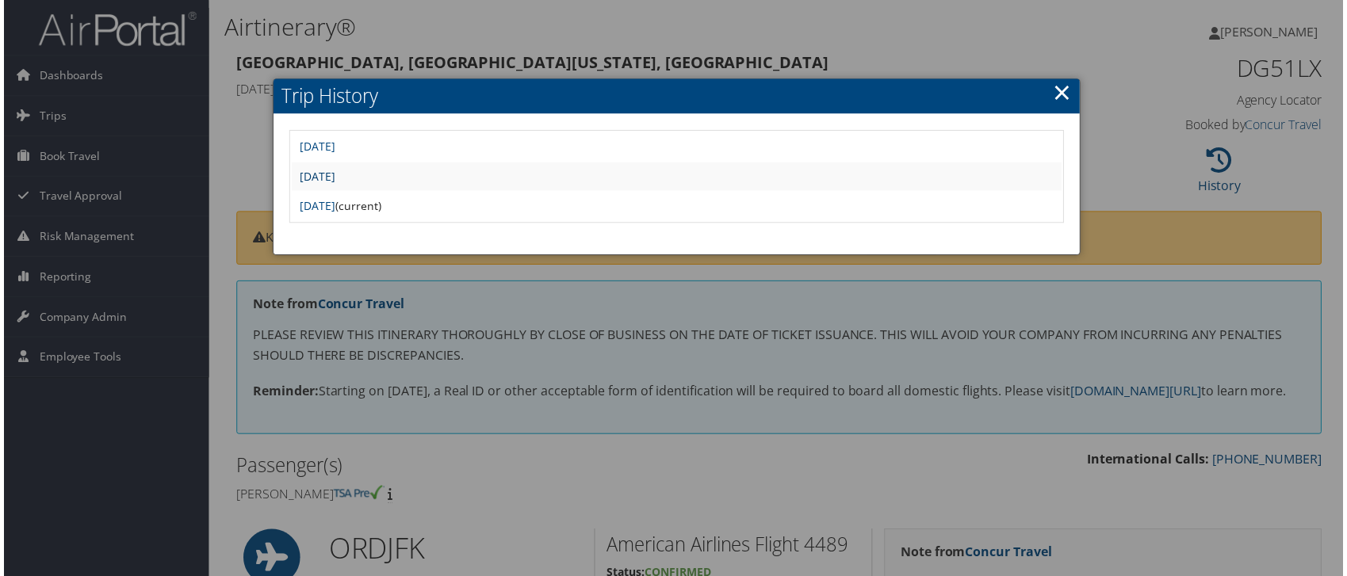
click at [333, 179] on link "[DATE]" at bounding box center [315, 177] width 36 height 15
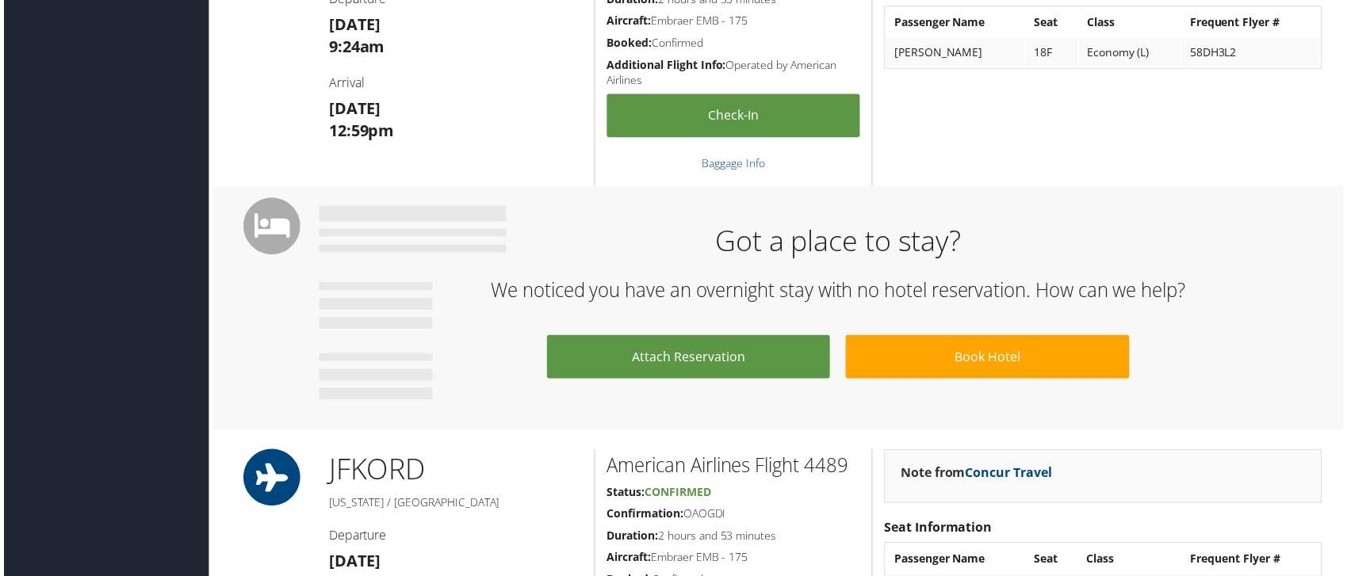
scroll to position [507, 0]
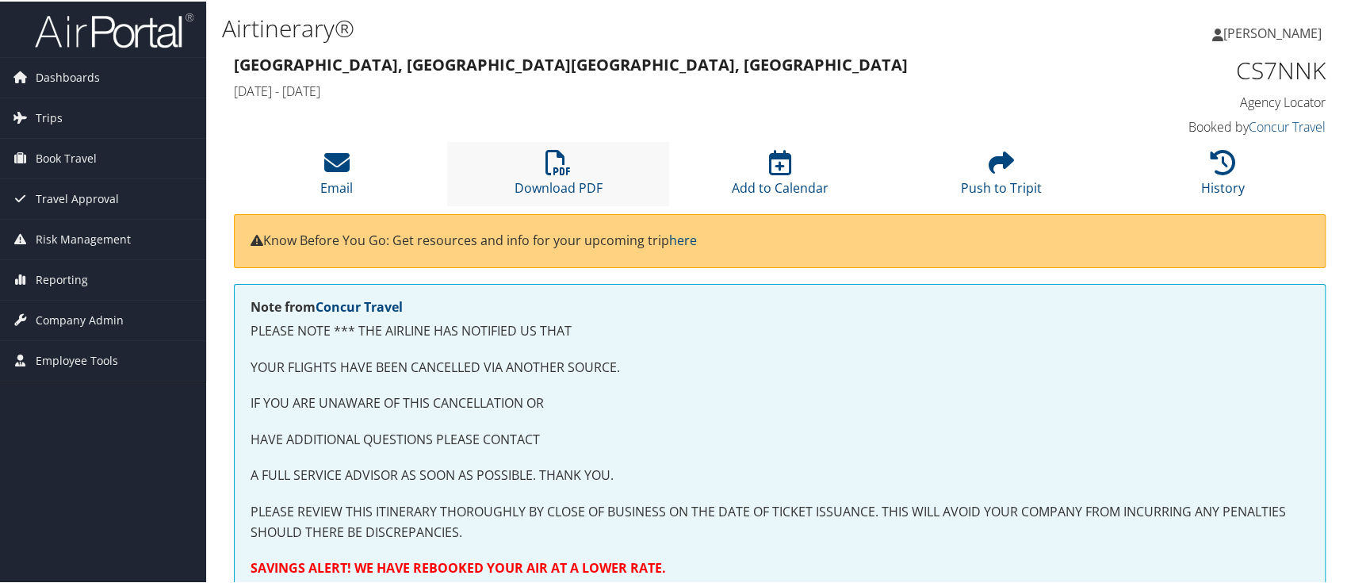
click at [572, 166] on li "Download PDF" at bounding box center [557, 172] width 221 height 64
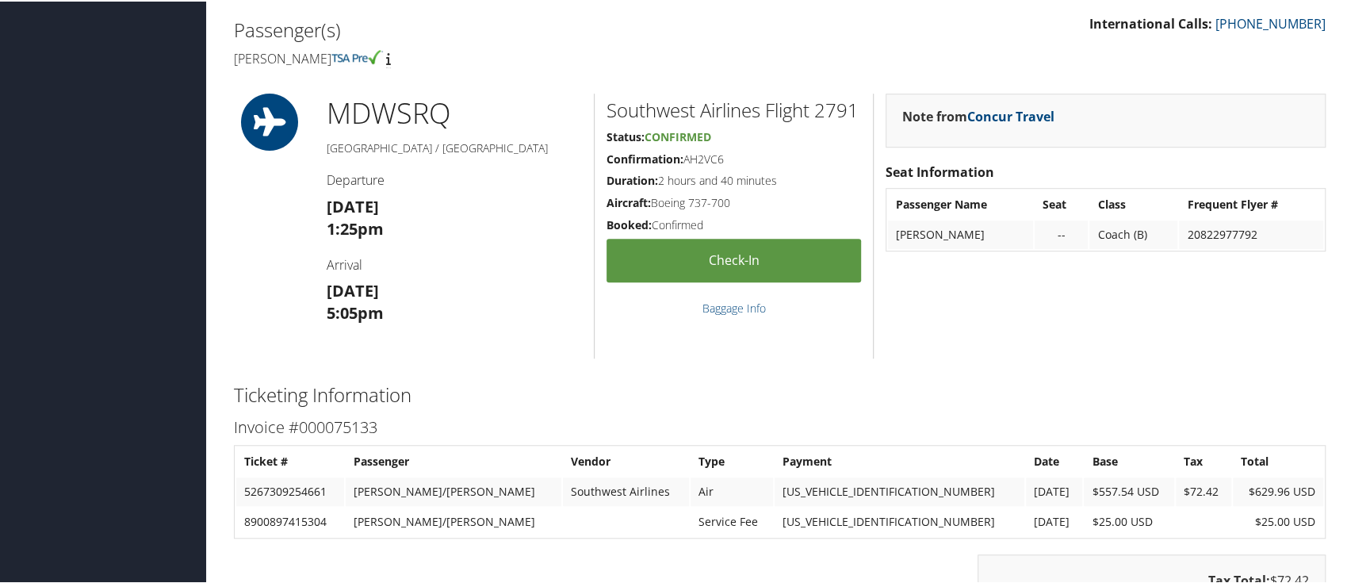
scroll to position [951, 0]
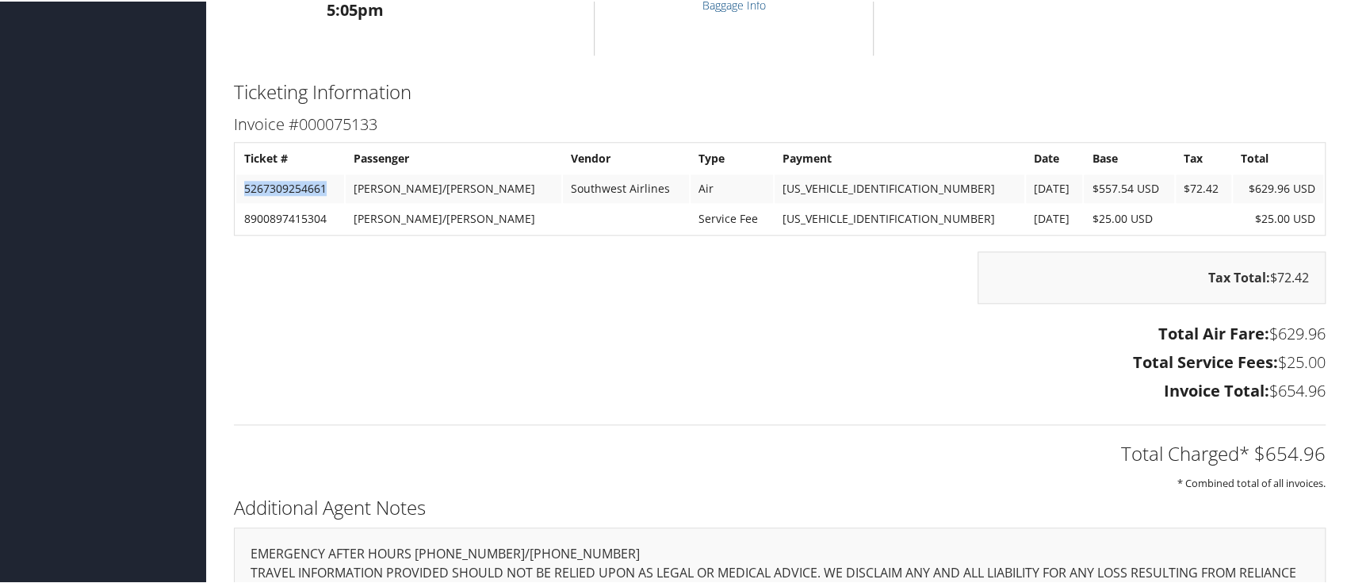
drag, startPoint x: 275, startPoint y: 214, endPoint x: 244, endPoint y: 215, distance: 30.9
click at [244, 201] on td "5267309254661" at bounding box center [290, 187] width 108 height 29
copy td "5267309254661"
click at [875, 372] on h3 "Total Service Fees: $25.00" at bounding box center [779, 361] width 1091 height 22
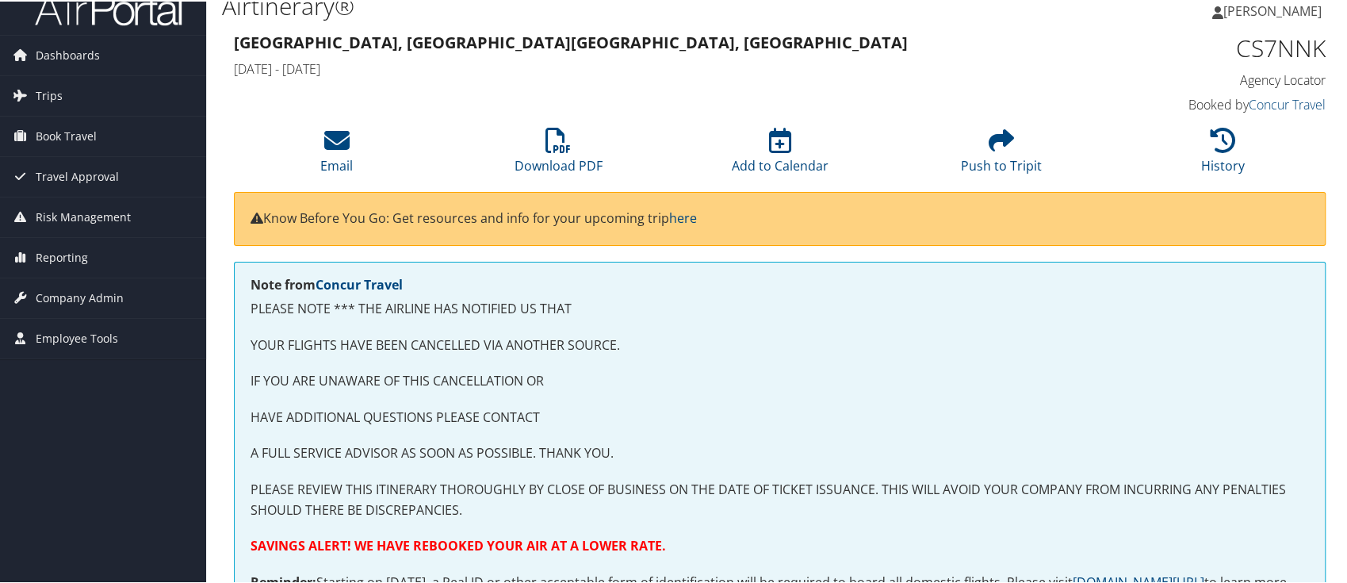
scroll to position [0, 0]
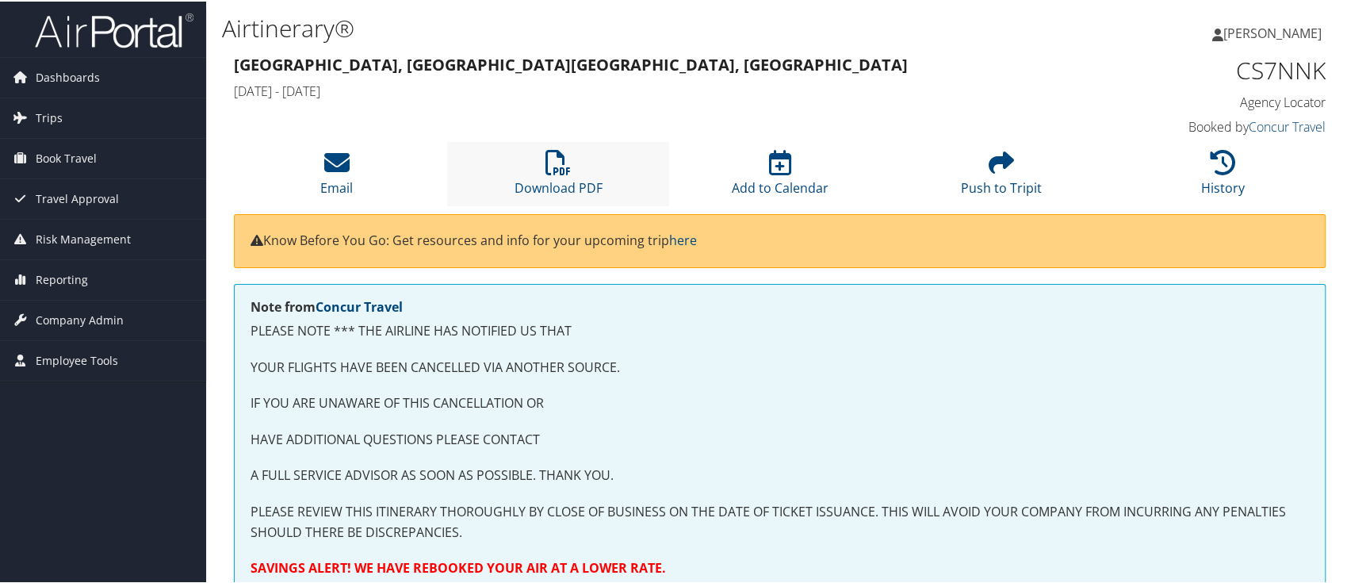
click at [571, 162] on li "Download PDF" at bounding box center [557, 172] width 221 height 64
click at [1192, 167] on li "History" at bounding box center [1222, 172] width 221 height 64
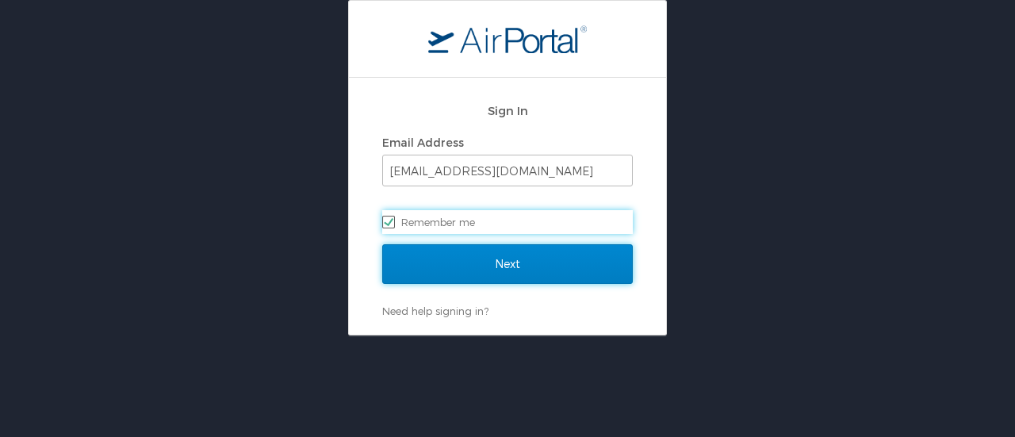
click at [479, 268] on input "Next" at bounding box center [507, 264] width 250 height 40
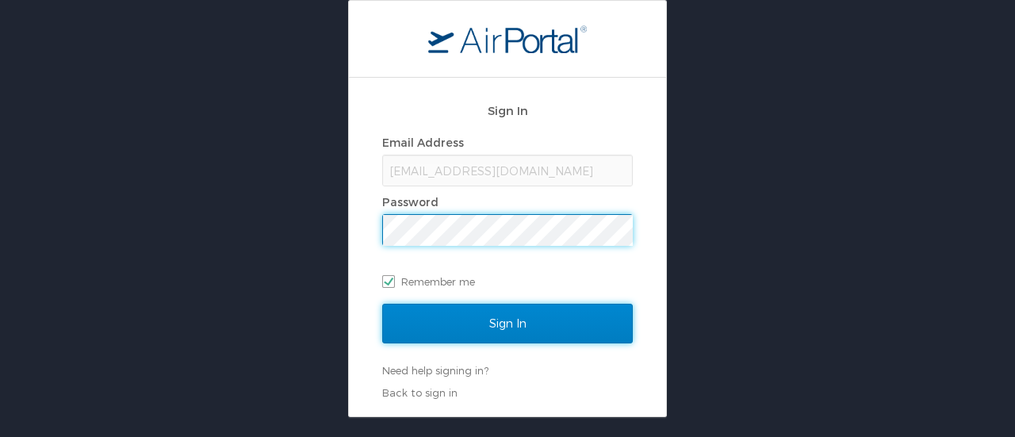
click at [464, 326] on input "Sign In" at bounding box center [507, 324] width 250 height 40
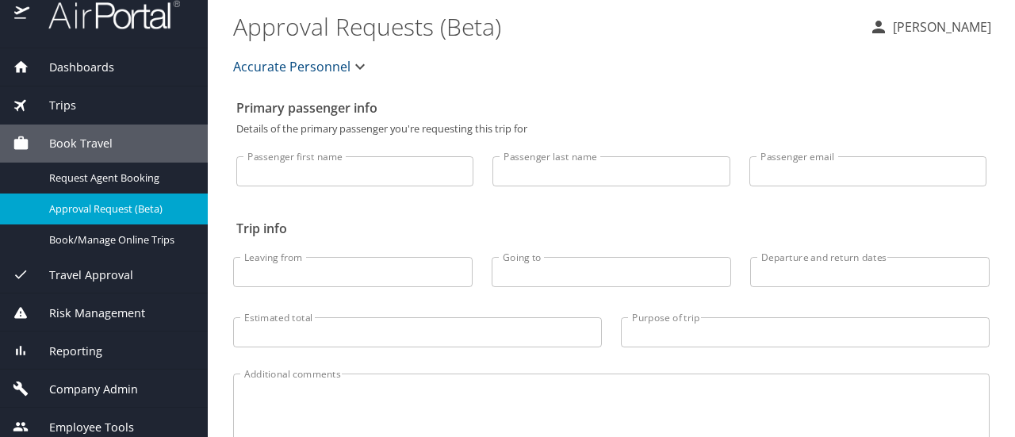
scroll to position [25, 0]
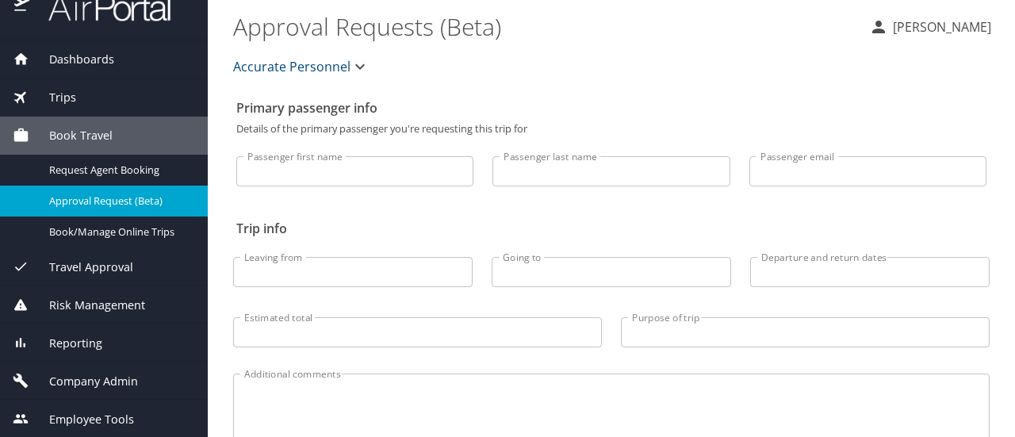
click at [61, 352] on div "Reporting" at bounding box center [104, 342] width 208 height 38
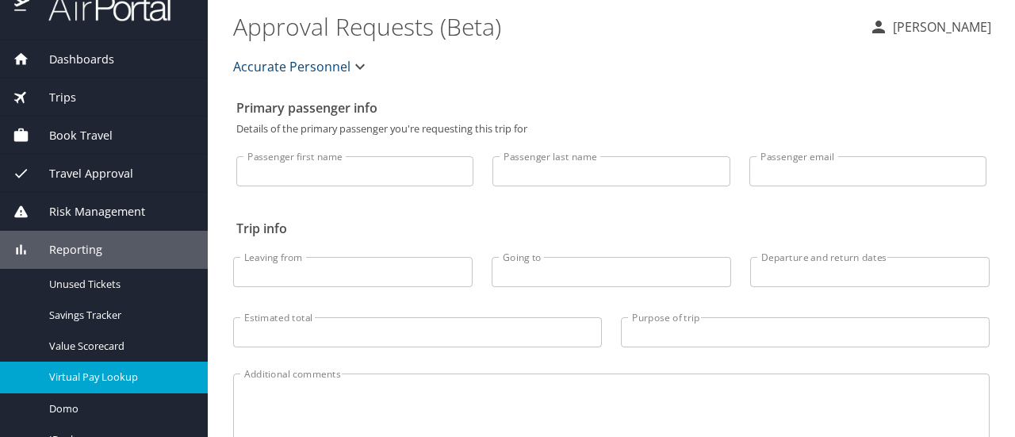
click at [99, 383] on span "Virtual Pay Lookup" at bounding box center [119, 376] width 140 height 15
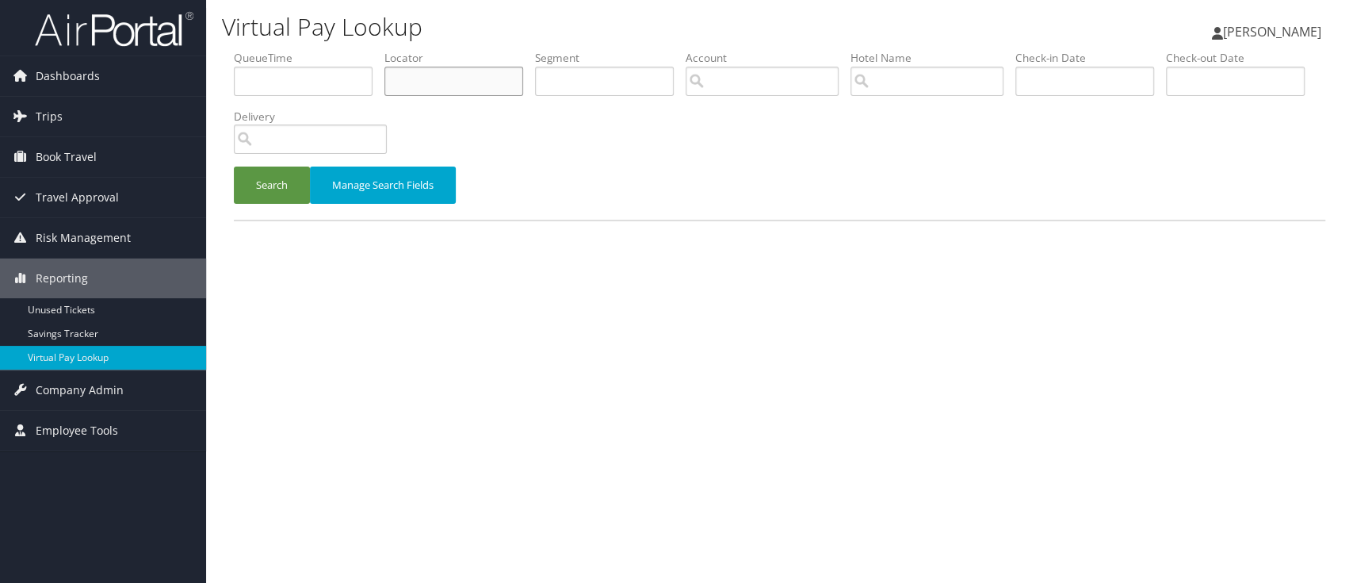
click at [459, 82] on input "text" at bounding box center [453, 81] width 139 height 29
paste input "CS7NNK"
type input "CS7NNK"
click at [520, 84] on li "Locator CS7NNK" at bounding box center [459, 79] width 151 height 58
click at [293, 185] on button "Search" at bounding box center [272, 184] width 76 height 37
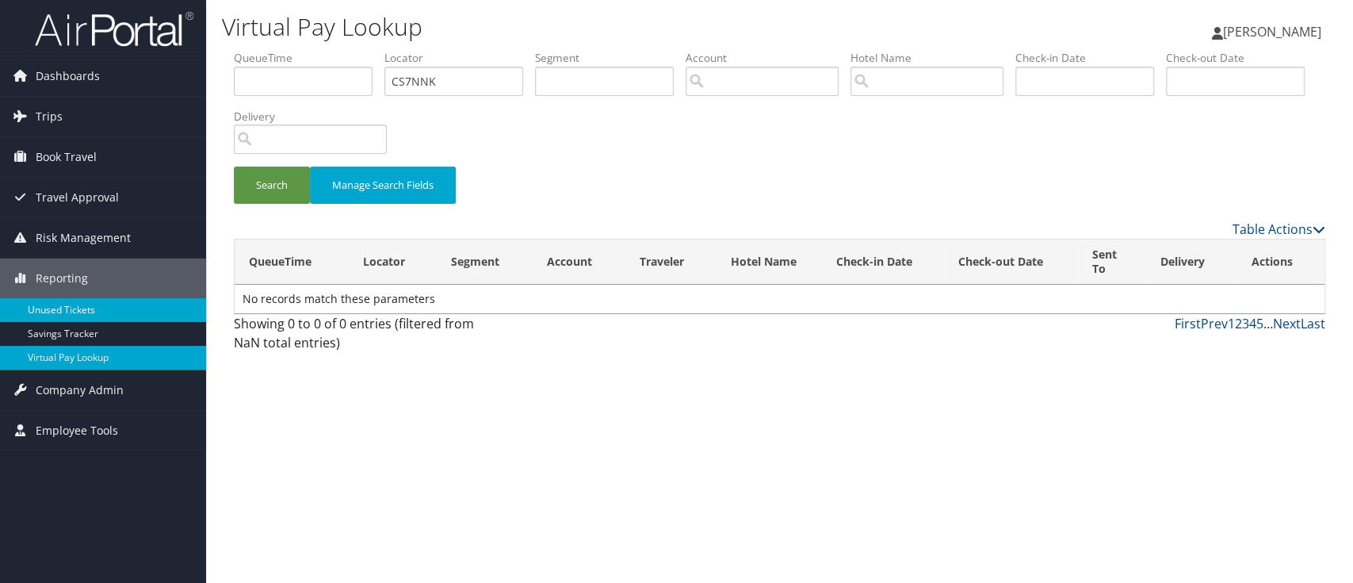
click at [82, 311] on link "Unused Tickets" at bounding box center [103, 310] width 206 height 24
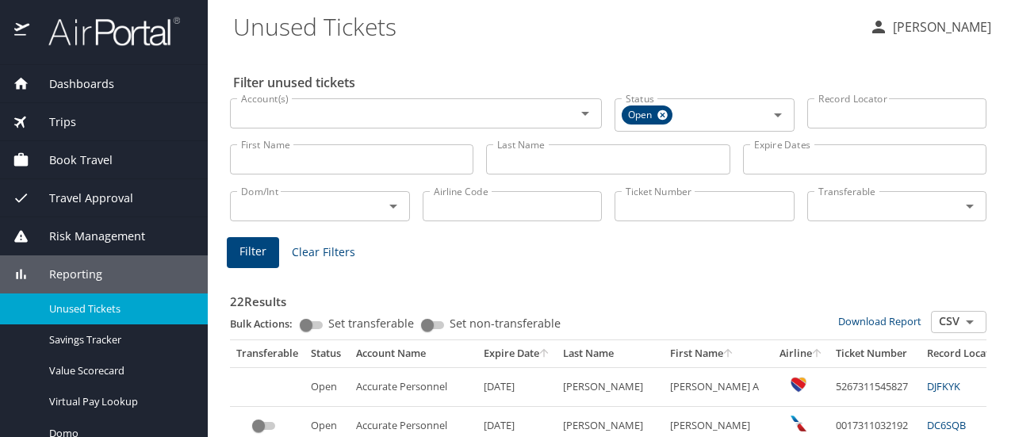
click at [717, 202] on input "Ticket Number" at bounding box center [704, 206] width 180 height 30
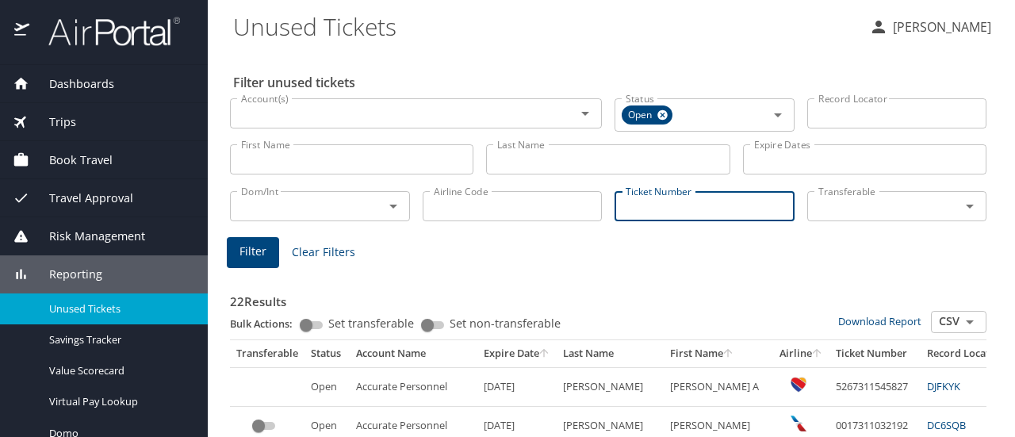
paste input "CS7NNK"
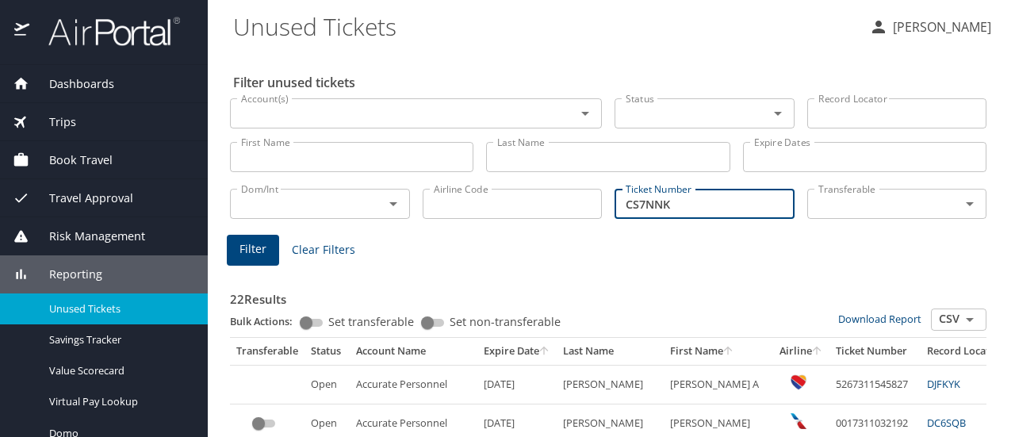
click at [694, 211] on input "CS7NNK" at bounding box center [704, 204] width 180 height 30
click at [693, 211] on input "CS7NNK" at bounding box center [704, 204] width 180 height 30
type input "C"
click at [667, 210] on input "Ticket Number" at bounding box center [704, 204] width 180 height 30
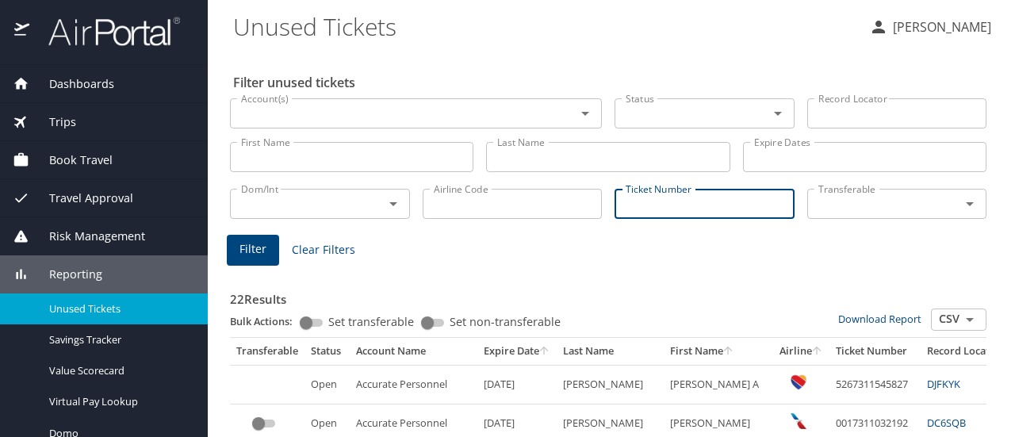
paste input "5267309254661"
type input "5267309254661"
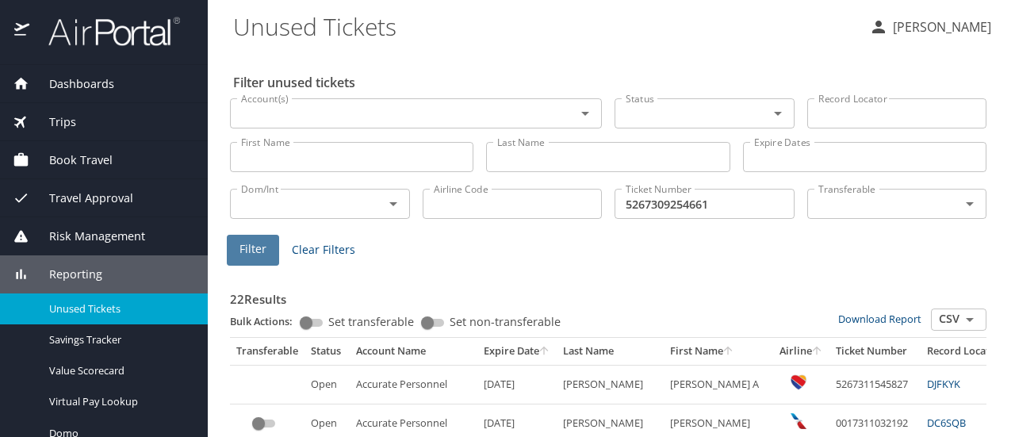
click at [263, 253] on span "Filter" at bounding box center [252, 249] width 27 height 20
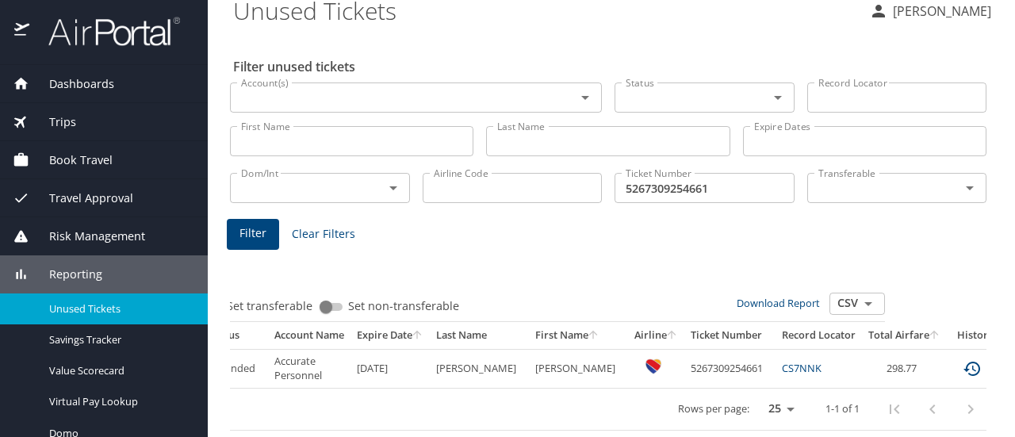
scroll to position [0, 130]
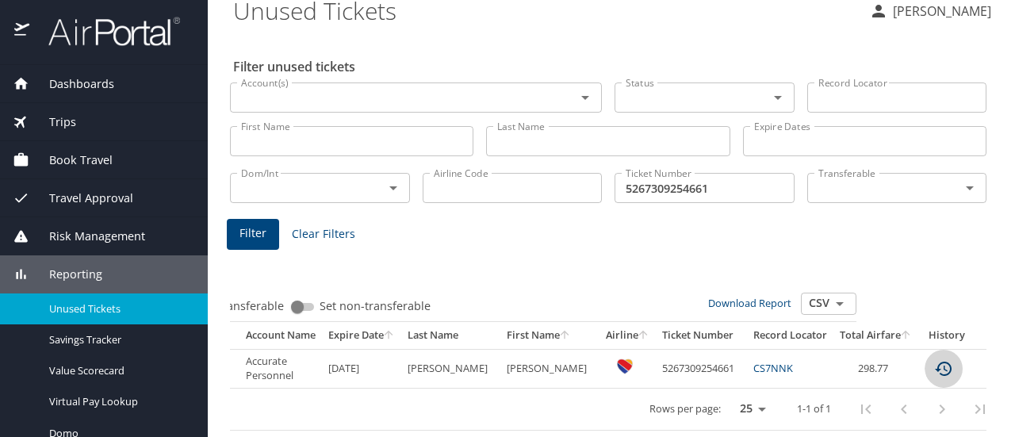
click at [934, 359] on icon "custom pagination table" at bounding box center [943, 368] width 19 height 19
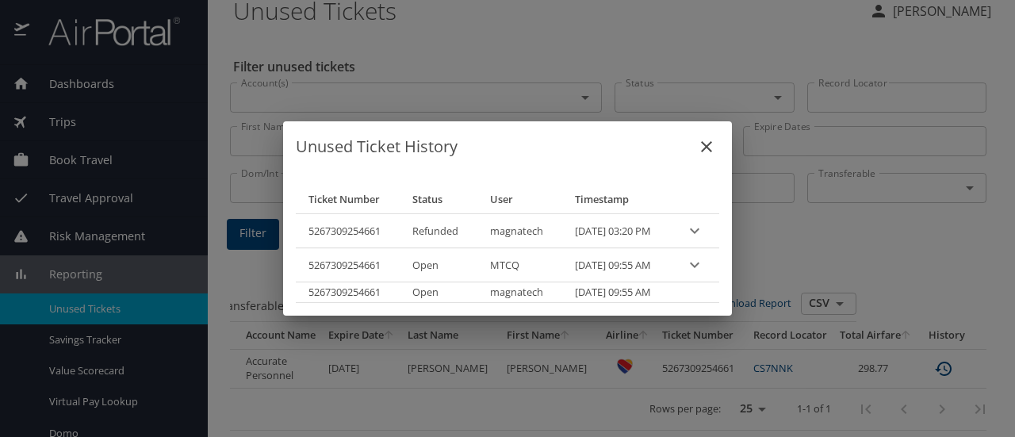
click at [704, 234] on icon "expand row" at bounding box center [694, 230] width 19 height 19
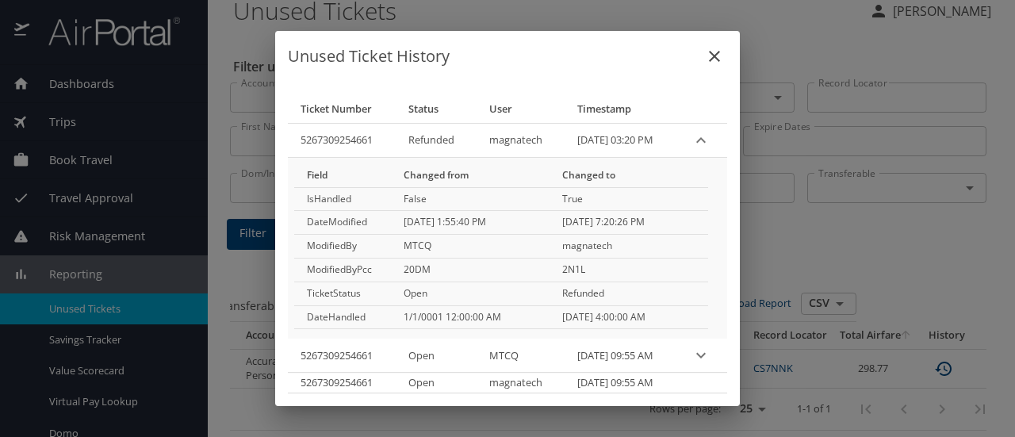
click at [724, 56] on icon "close" at bounding box center [714, 56] width 19 height 19
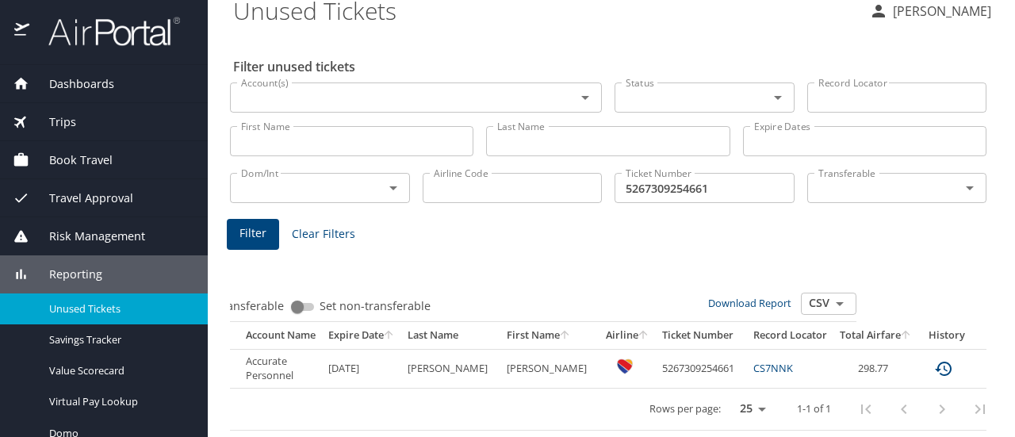
click at [753, 361] on link "CS7NNK" at bounding box center [773, 368] width 40 height 14
click at [934, 359] on icon "custom pagination table" at bounding box center [943, 368] width 19 height 19
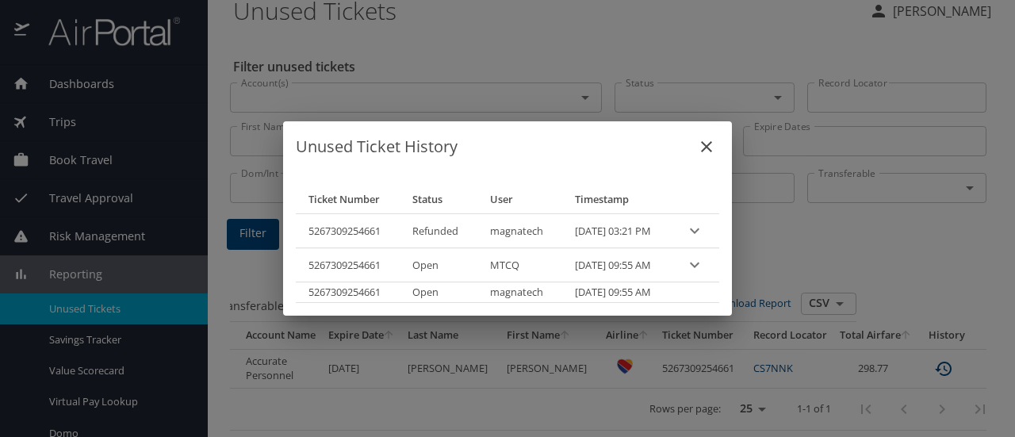
drag, startPoint x: 298, startPoint y: 231, endPoint x: 668, endPoint y: 232, distance: 370.2
click at [668, 232] on tr "5267309254661 Refunded magnatech 10/04/2025, 03:21 PM" at bounding box center [507, 231] width 423 height 34
click at [535, 268] on td "MTCQ" at bounding box center [519, 265] width 85 height 34
drag, startPoint x: 559, startPoint y: 259, endPoint x: 656, endPoint y: 267, distance: 97.8
click at [656, 267] on AM "08/13/2025, 09:55 AM" at bounding box center [616, 265] width 108 height 34
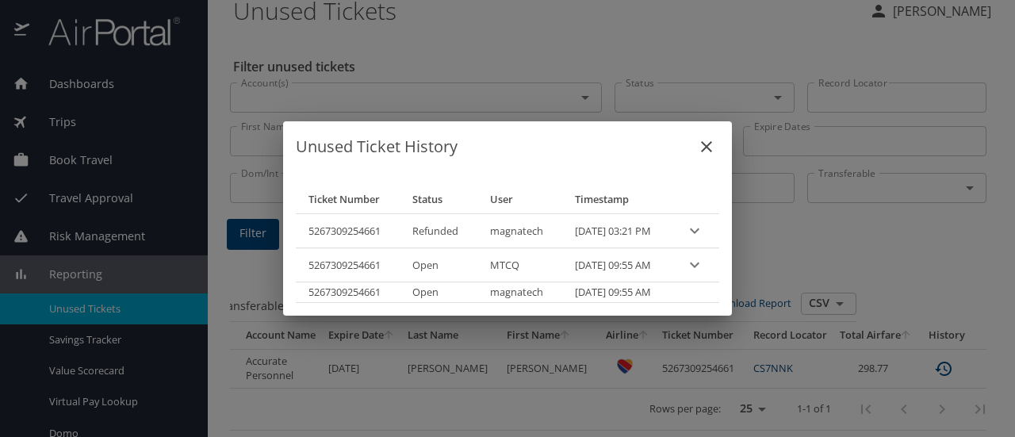
click at [714, 149] on icon "close" at bounding box center [706, 146] width 19 height 19
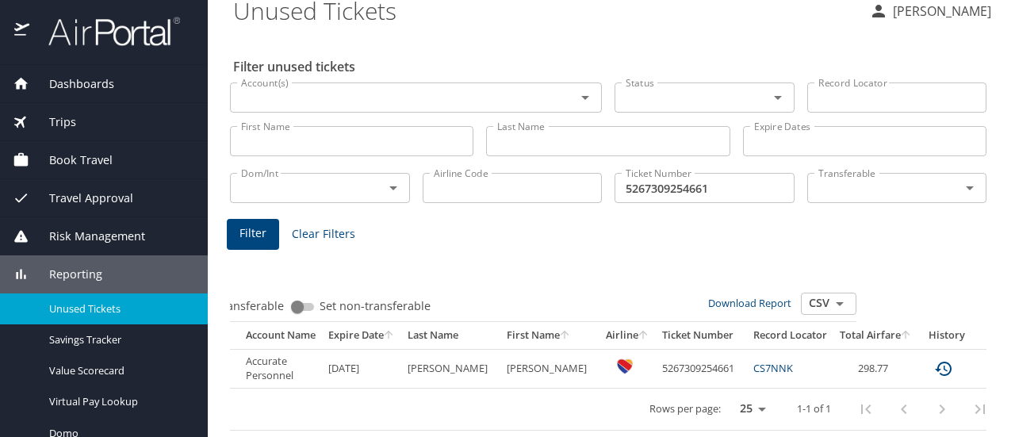
click at [899, 328] on icon "sort" at bounding box center [905, 334] width 13 height 13
click at [986, 365] on icon "expand row" at bounding box center [991, 368] width 10 height 6
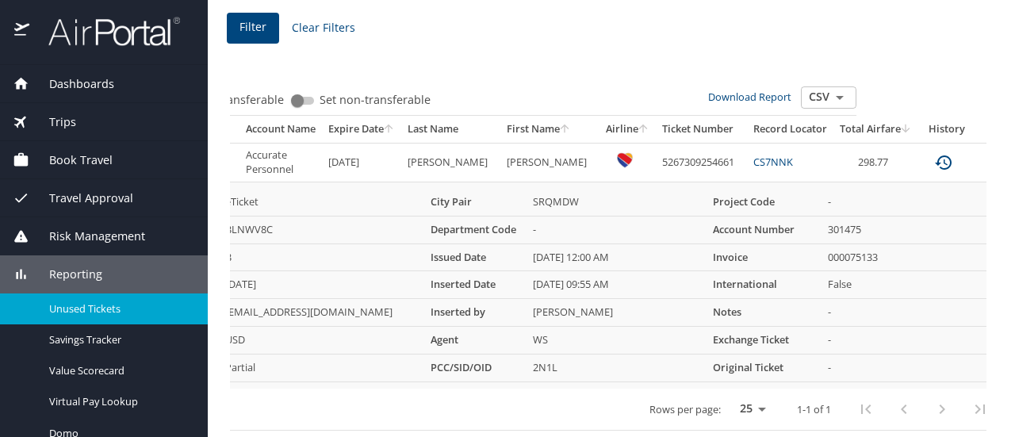
click at [981, 153] on icon "expand row" at bounding box center [990, 162] width 19 height 19
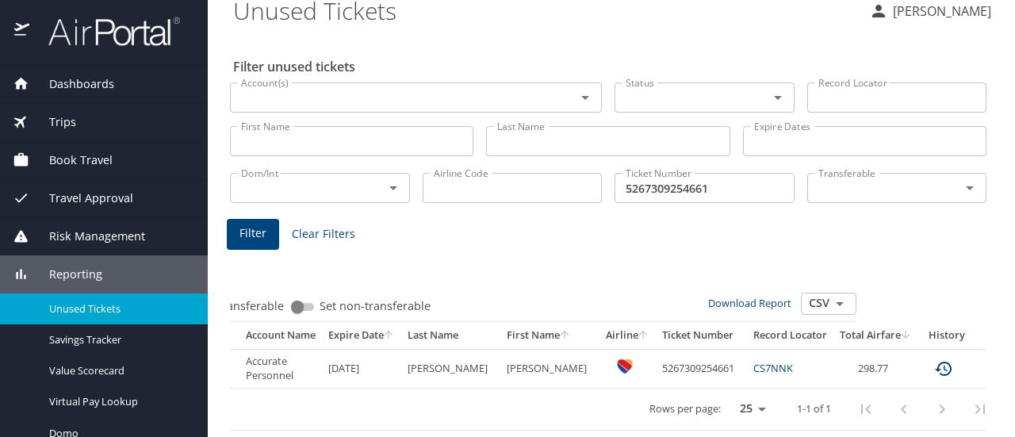
scroll to position [0, 0]
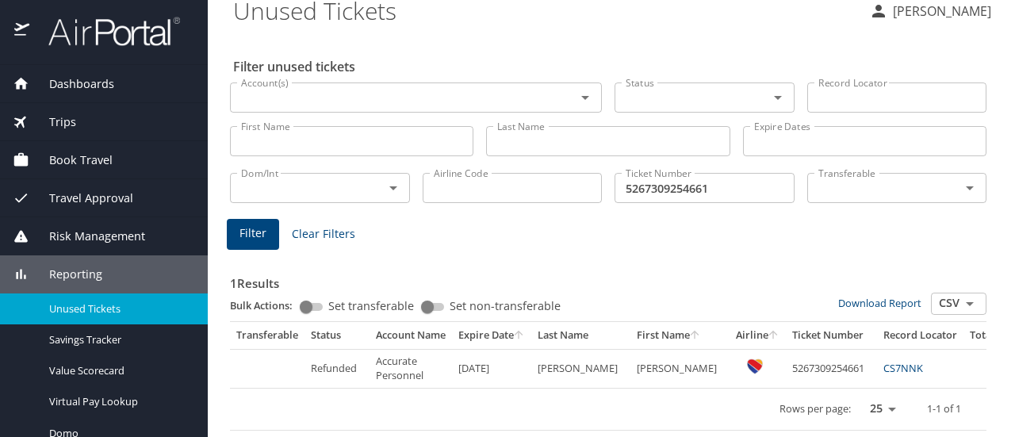
click at [960, 295] on icon "Open" at bounding box center [969, 303] width 19 height 19
click at [778, 240] on div "1 Results Bulk Actions: Set transferable Set non-transferable Download Report C…" at bounding box center [608, 338] width 769 height 197
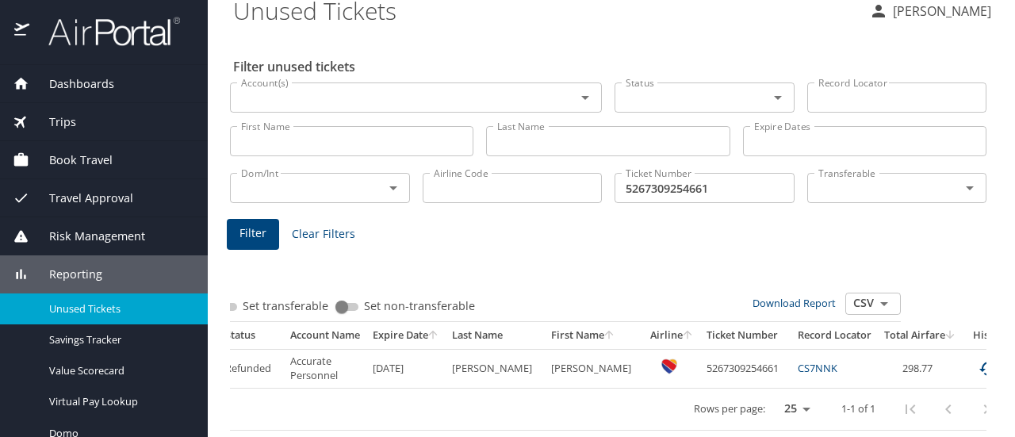
scroll to position [0, 120]
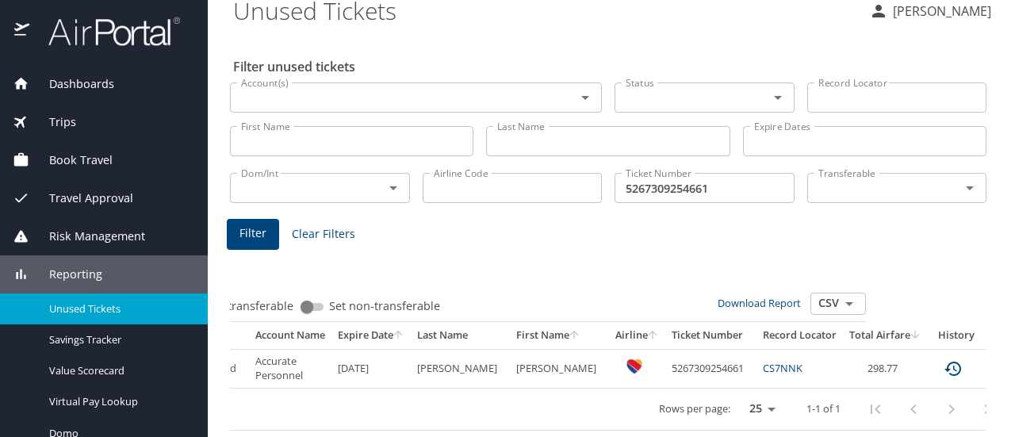
click at [996, 365] on icon "expand row" at bounding box center [1001, 368] width 10 height 6
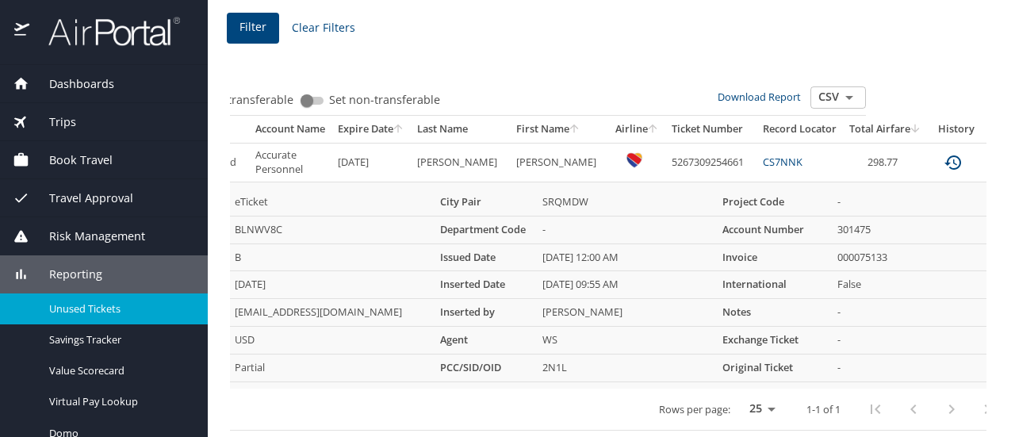
scroll to position [246, 0]
drag, startPoint x: 463, startPoint y: 242, endPoint x: 647, endPoint y: 251, distance: 184.1
click at [647, 251] on tr "Seat Class B Issued Date 07/10/2025, 12:00 AM Invoice 000075133" at bounding box center [562, 257] width 881 height 28
drag, startPoint x: 480, startPoint y: 270, endPoint x: 657, endPoint y: 277, distance: 176.9
click at [657, 277] on tr "Departure Date 8/12/2025 Inserted Date 08/13/2025, 09:55 AM International False" at bounding box center [562, 285] width 881 height 28
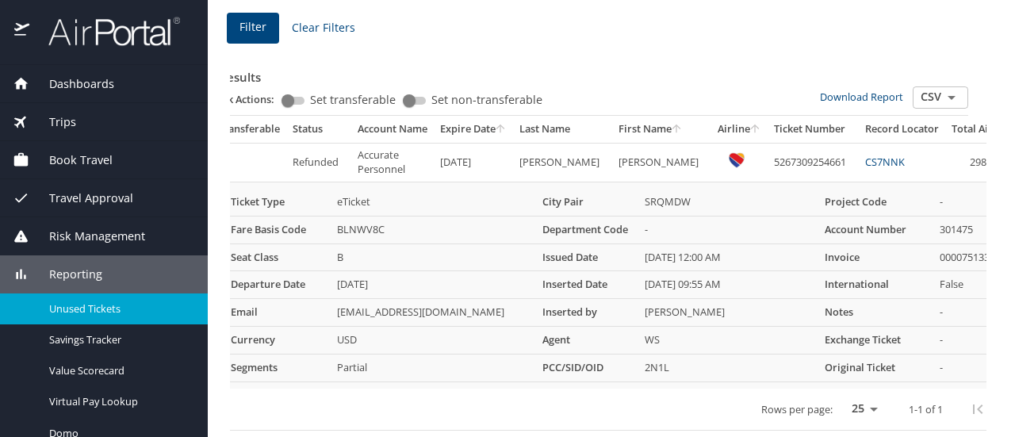
scroll to position [0, 130]
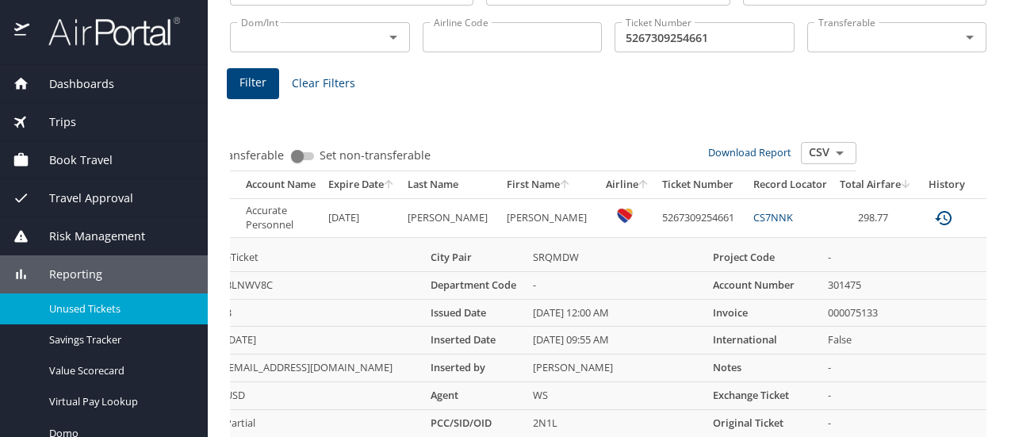
click at [981, 208] on icon "expand row" at bounding box center [990, 217] width 19 height 19
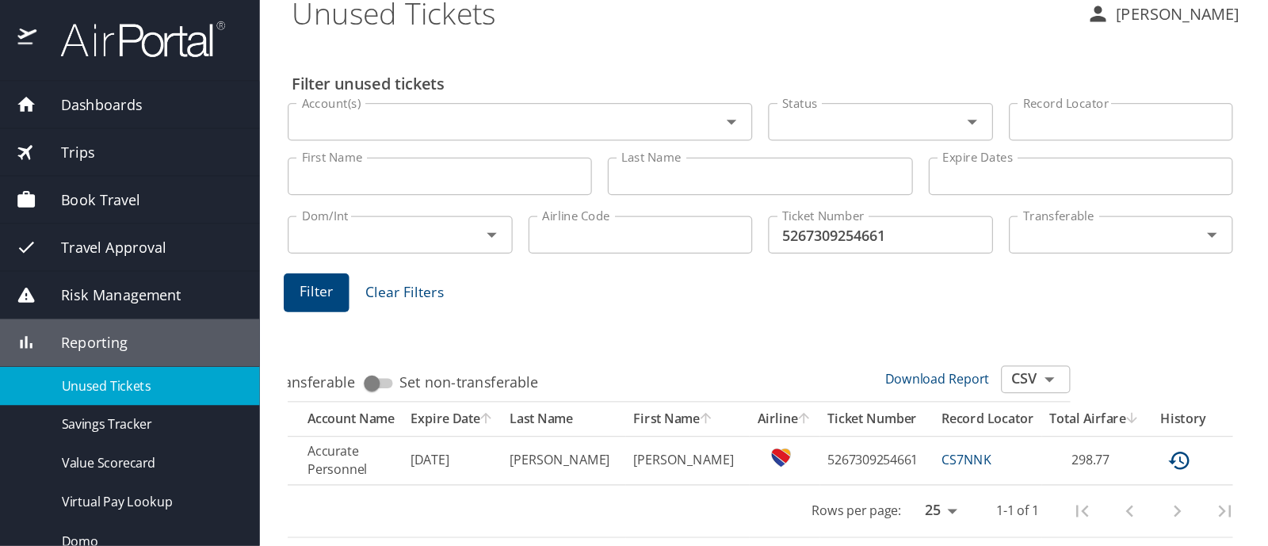
scroll to position [27, 0]
click at [934, 359] on icon "custom pagination table" at bounding box center [943, 368] width 19 height 19
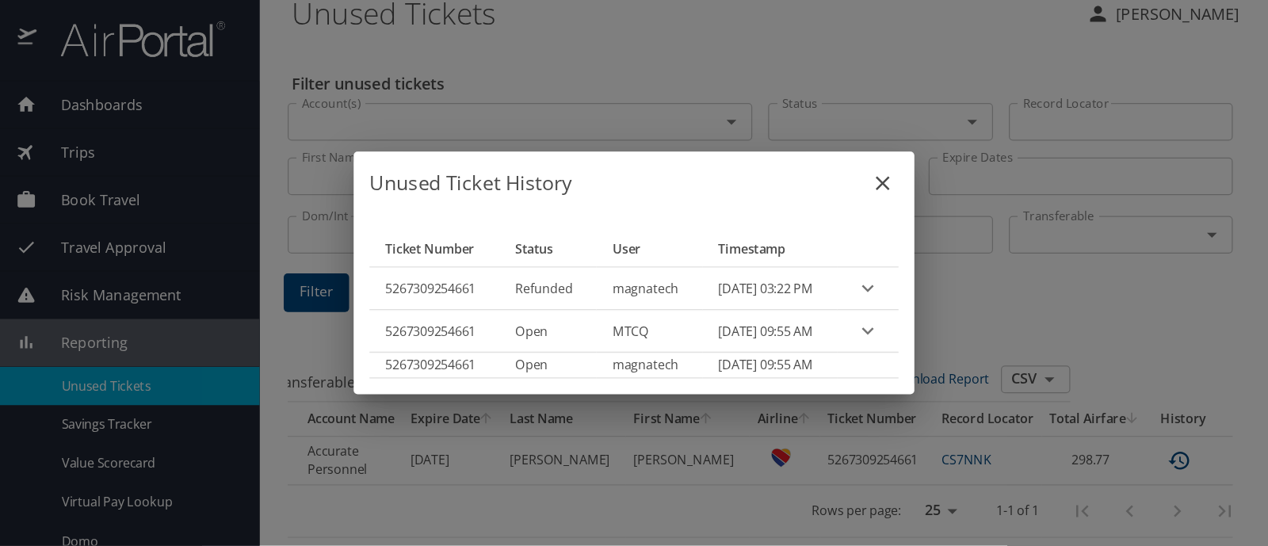
scroll to position [0, 0]
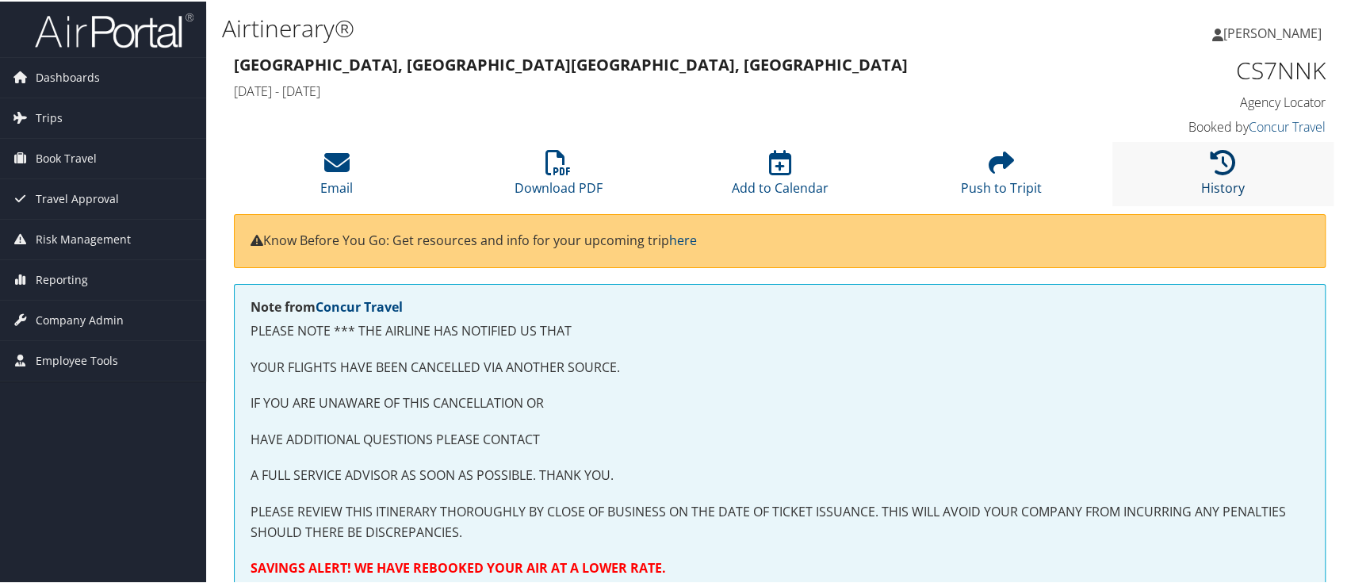
click at [1210, 170] on icon at bounding box center [1222, 160] width 25 height 25
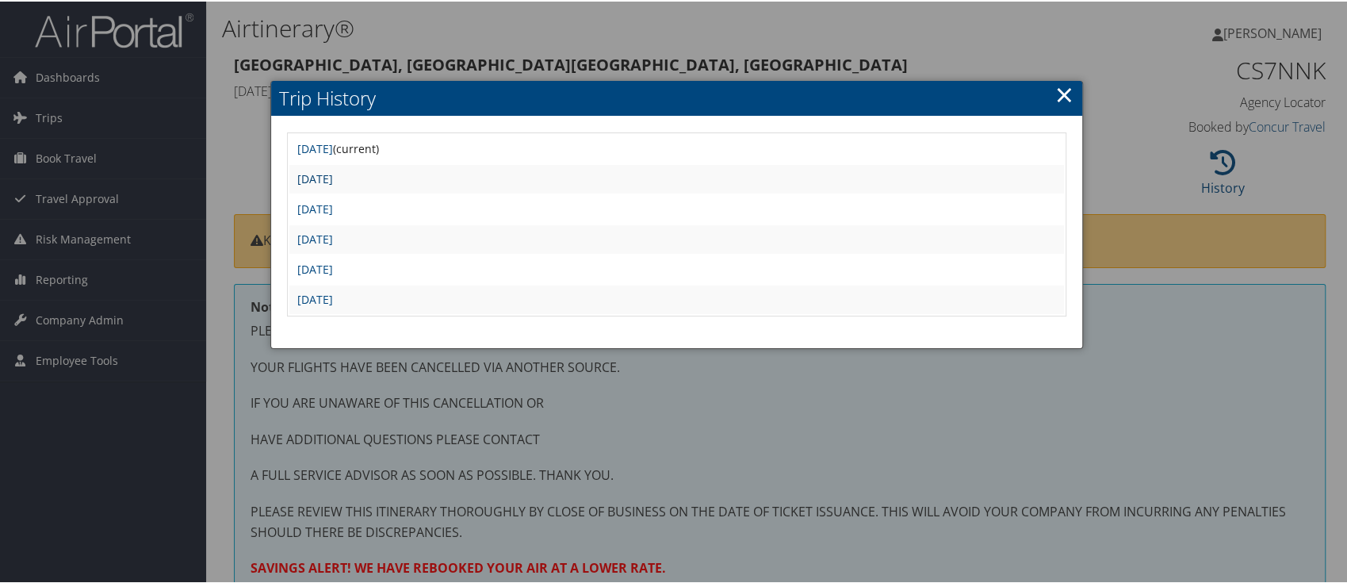
click at [333, 172] on link "[DATE]" at bounding box center [315, 177] width 36 height 15
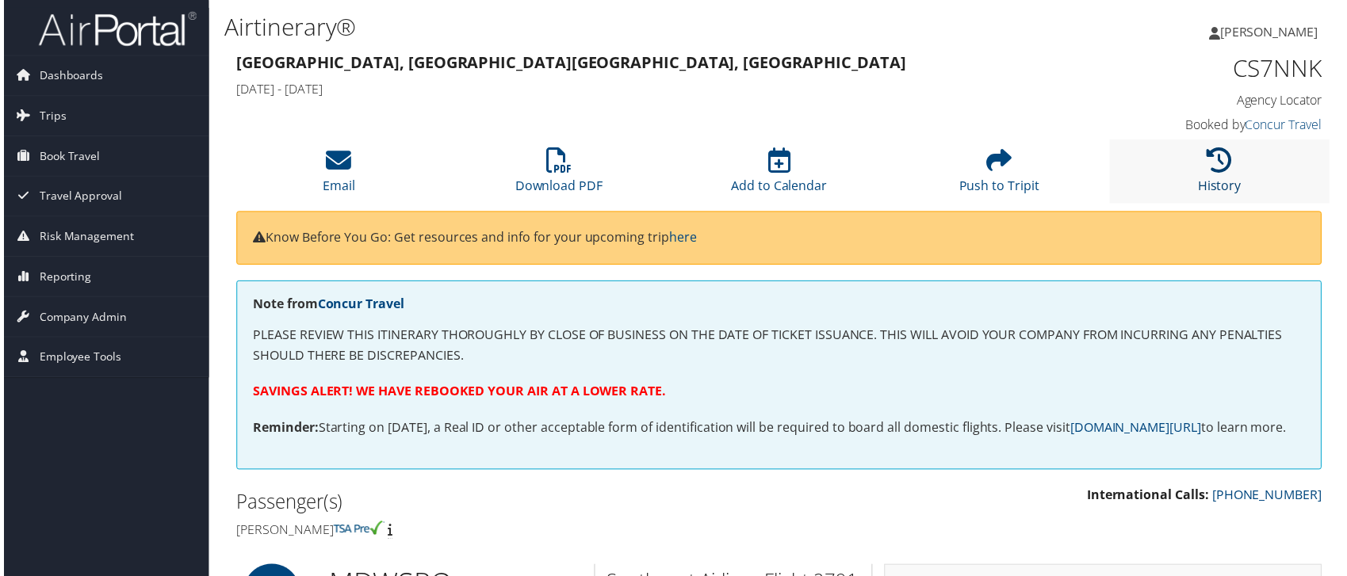
click at [1211, 172] on icon at bounding box center [1222, 160] width 25 height 25
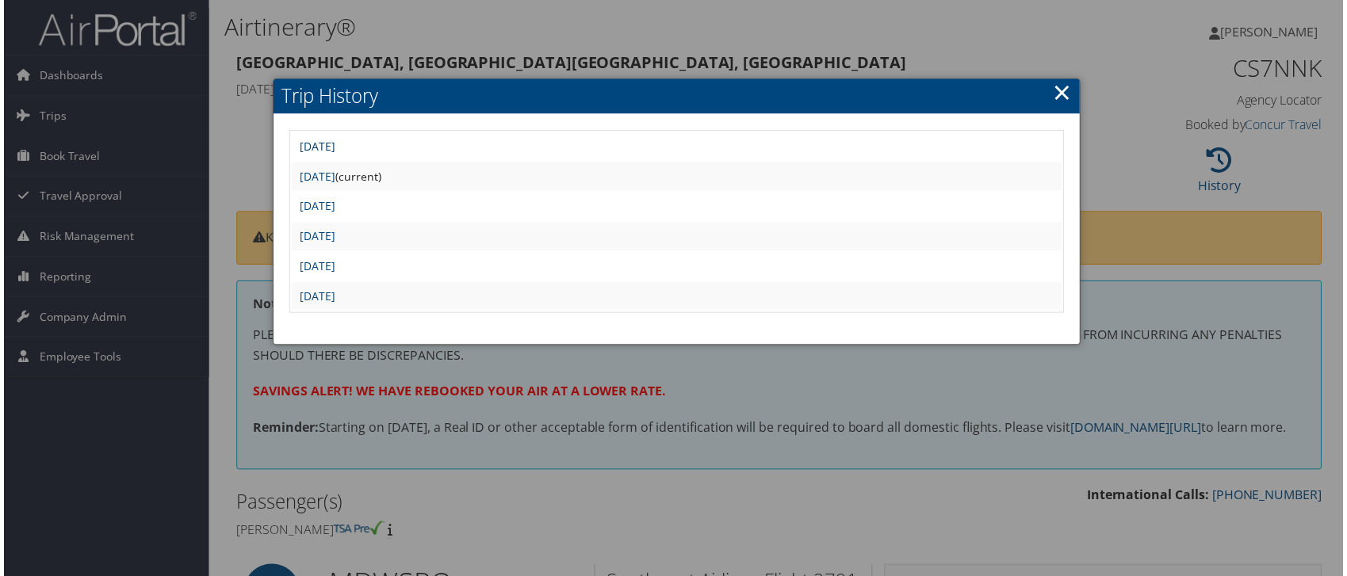
click at [333, 145] on link "Wed Aug 13 07:18:26 MDT 2025" at bounding box center [315, 147] width 36 height 15
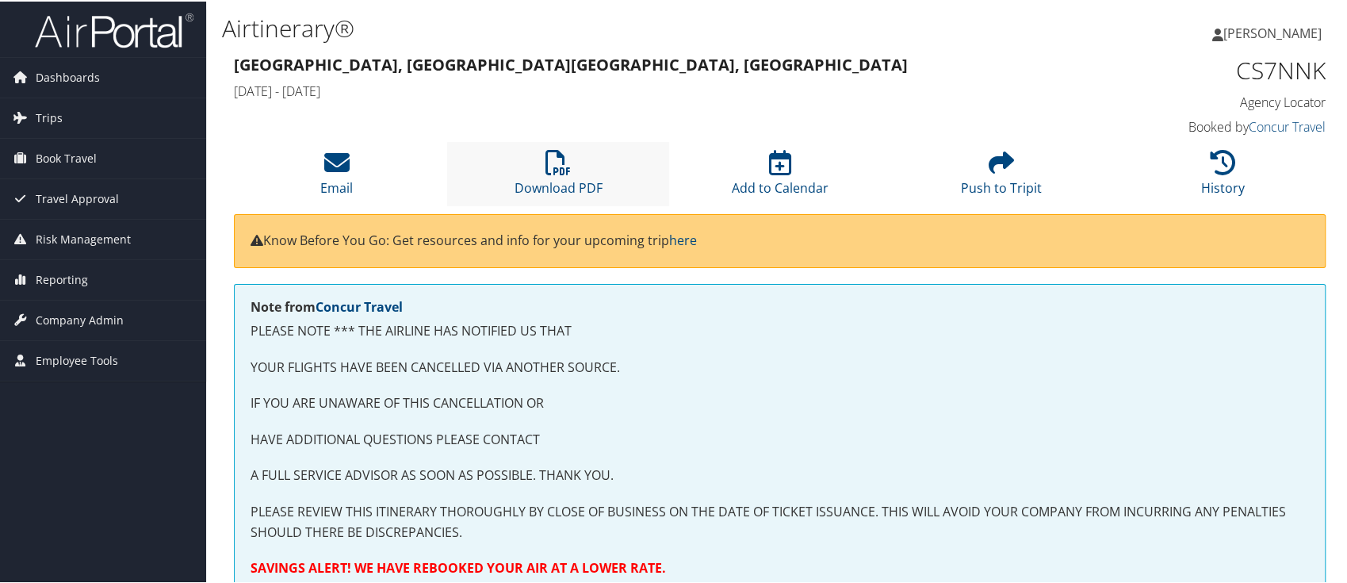
click at [545, 174] on li "Download PDF" at bounding box center [557, 172] width 221 height 64
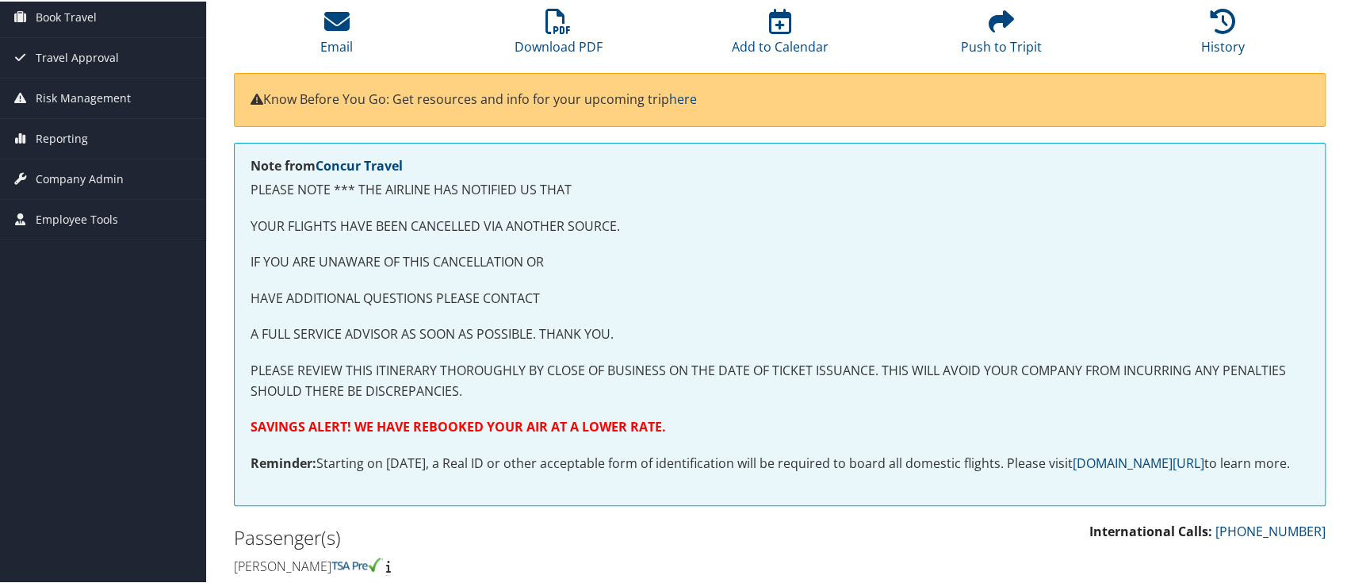
scroll to position [36, 0]
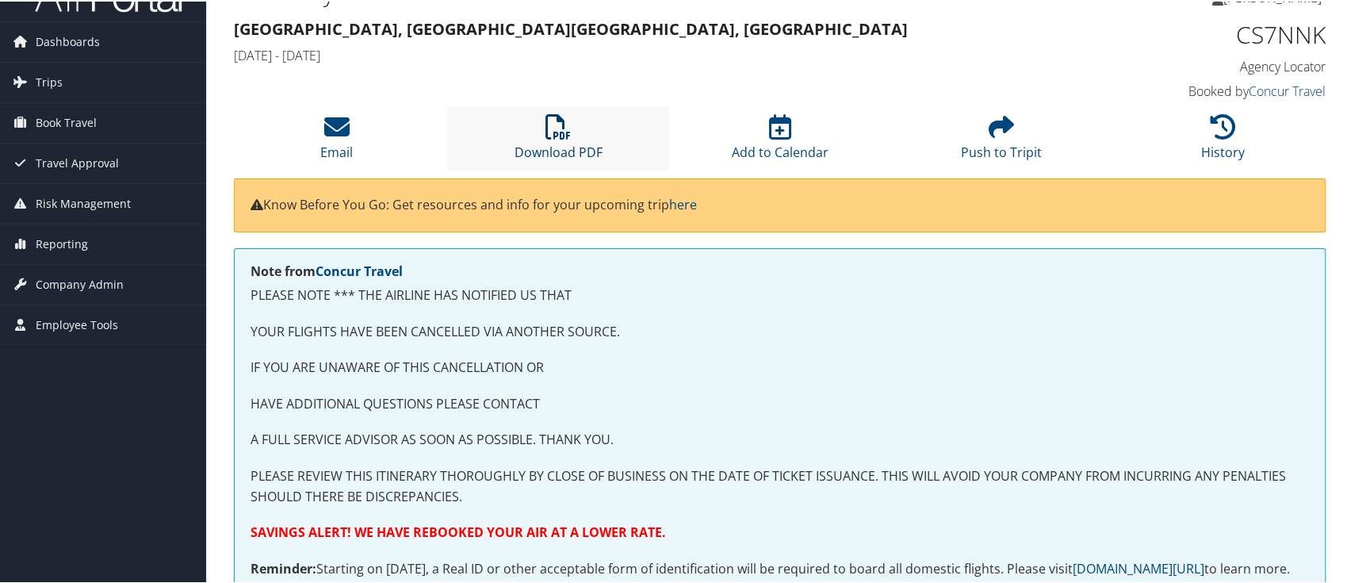
click at [564, 135] on icon at bounding box center [557, 125] width 25 height 25
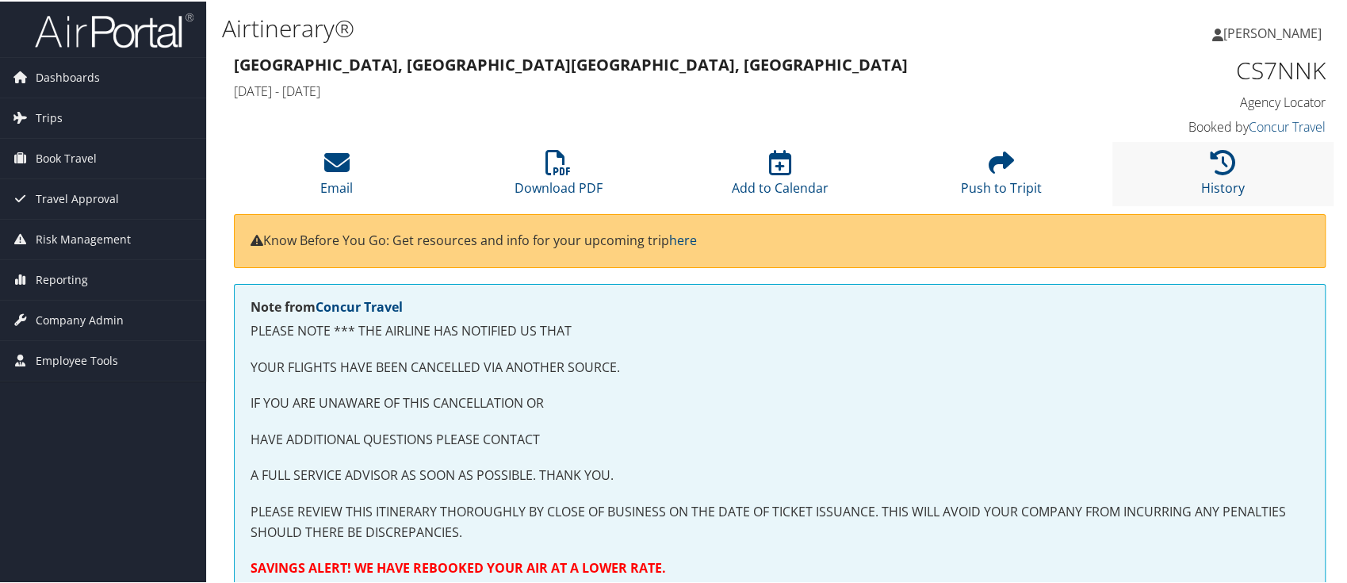
click at [1199, 168] on li "History" at bounding box center [1222, 172] width 221 height 64
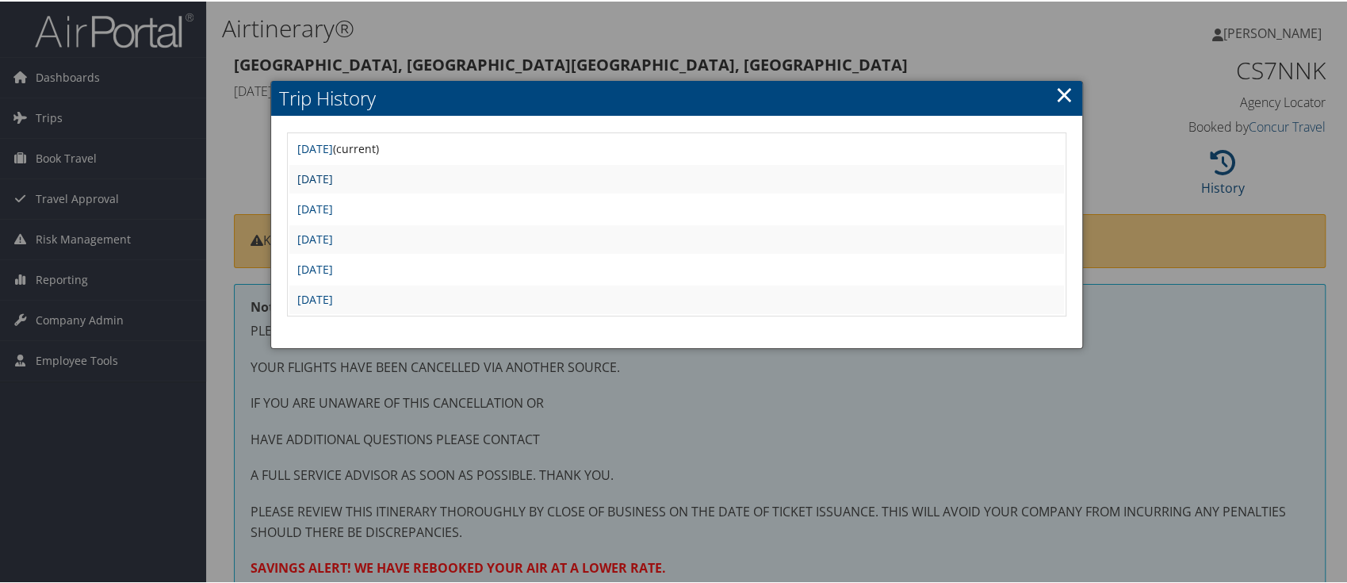
click at [333, 174] on link "Thu Jul 10 15:49:45 MDT 2025" at bounding box center [315, 177] width 36 height 15
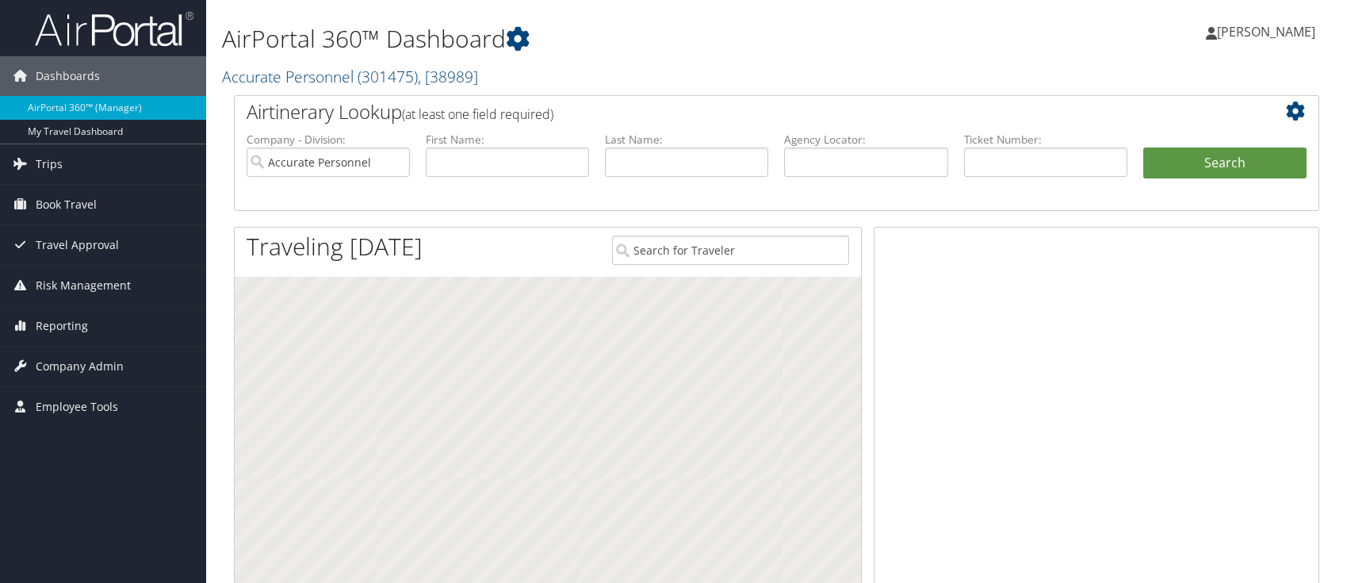
click at [1280, 24] on span "[PERSON_NAME]" at bounding box center [1266, 31] width 98 height 17
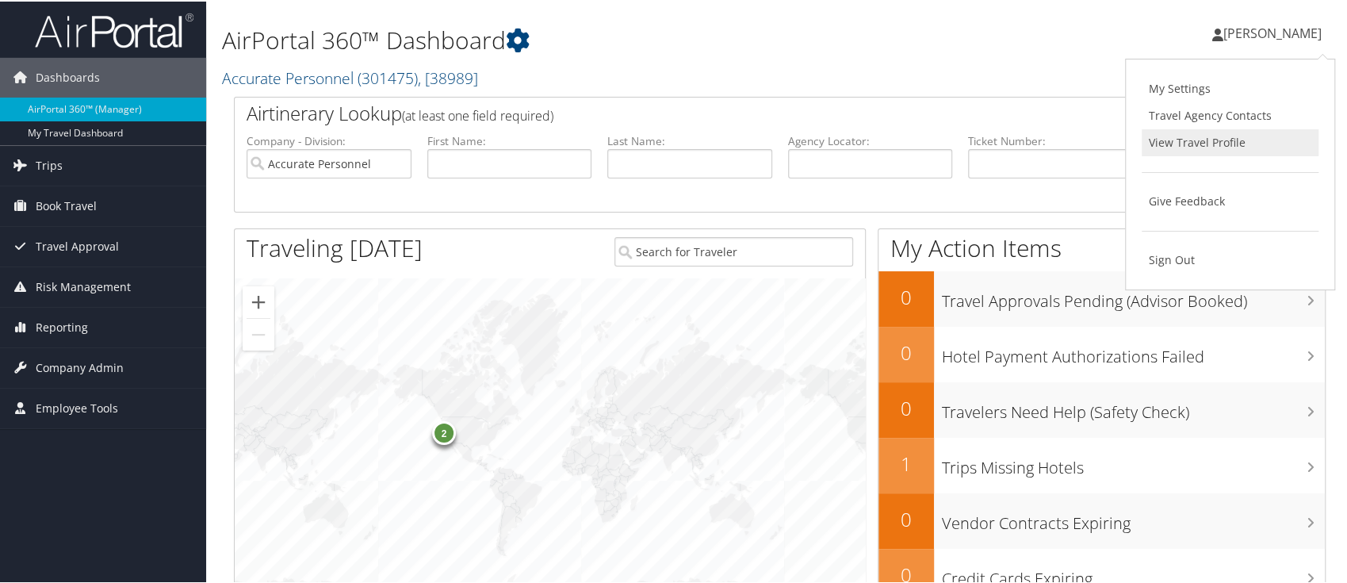
click at [1192, 136] on link "View Travel Profile" at bounding box center [1229, 141] width 177 height 27
